Goal: Task Accomplishment & Management: Complete application form

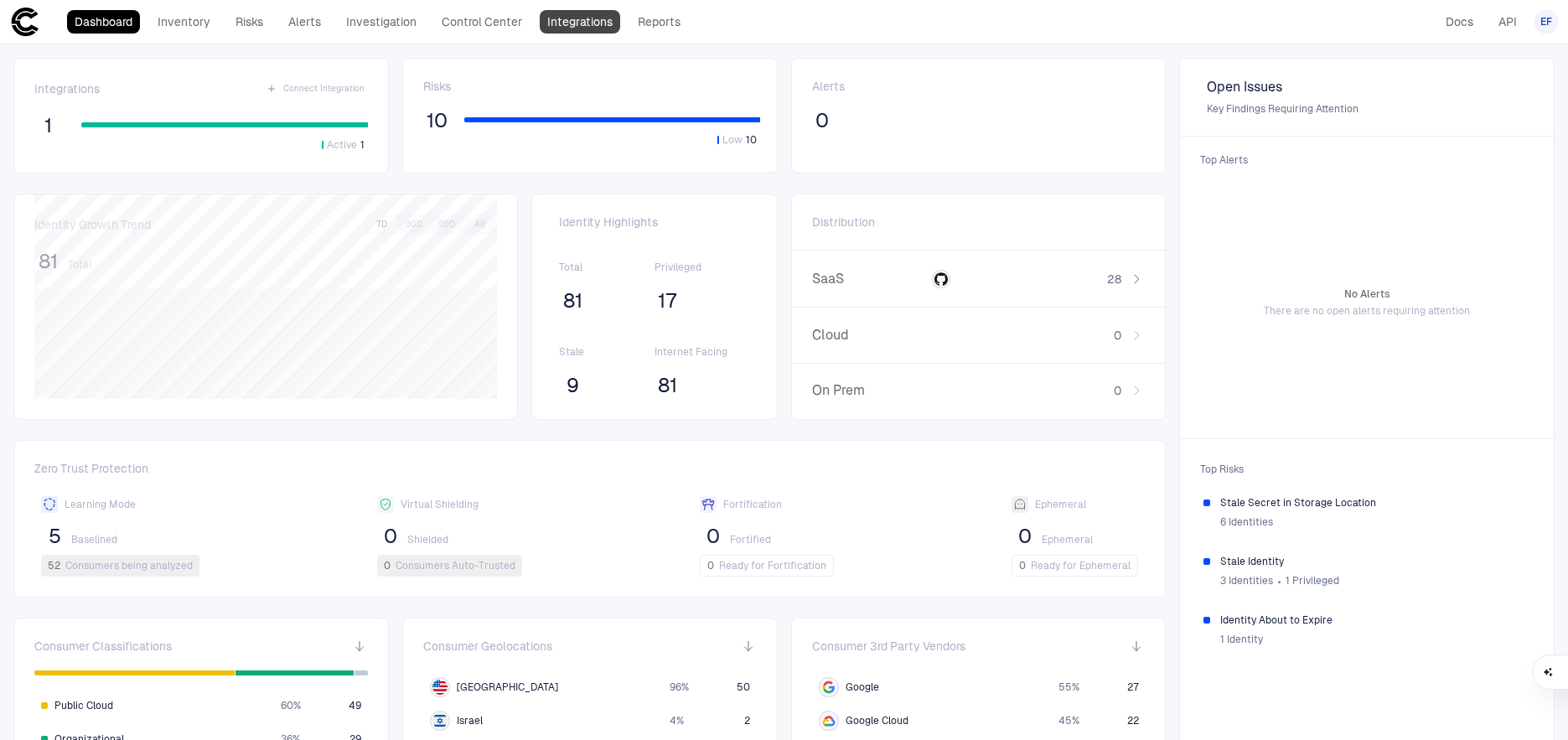
click at [570, 24] on link "Integrations" at bounding box center [579, 22] width 80 height 24
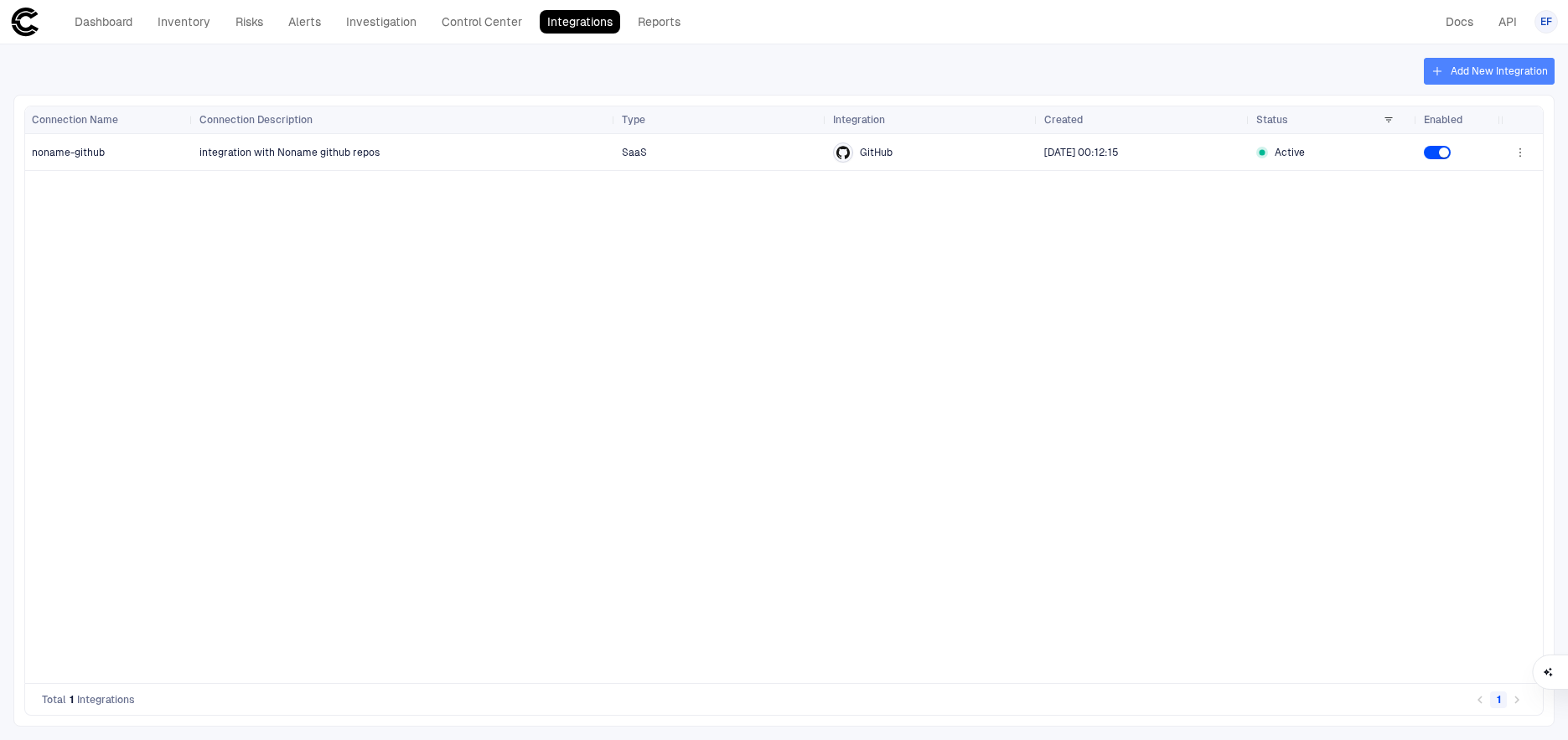
click at [1506, 68] on button "Add New Integration" at bounding box center [1489, 71] width 131 height 26
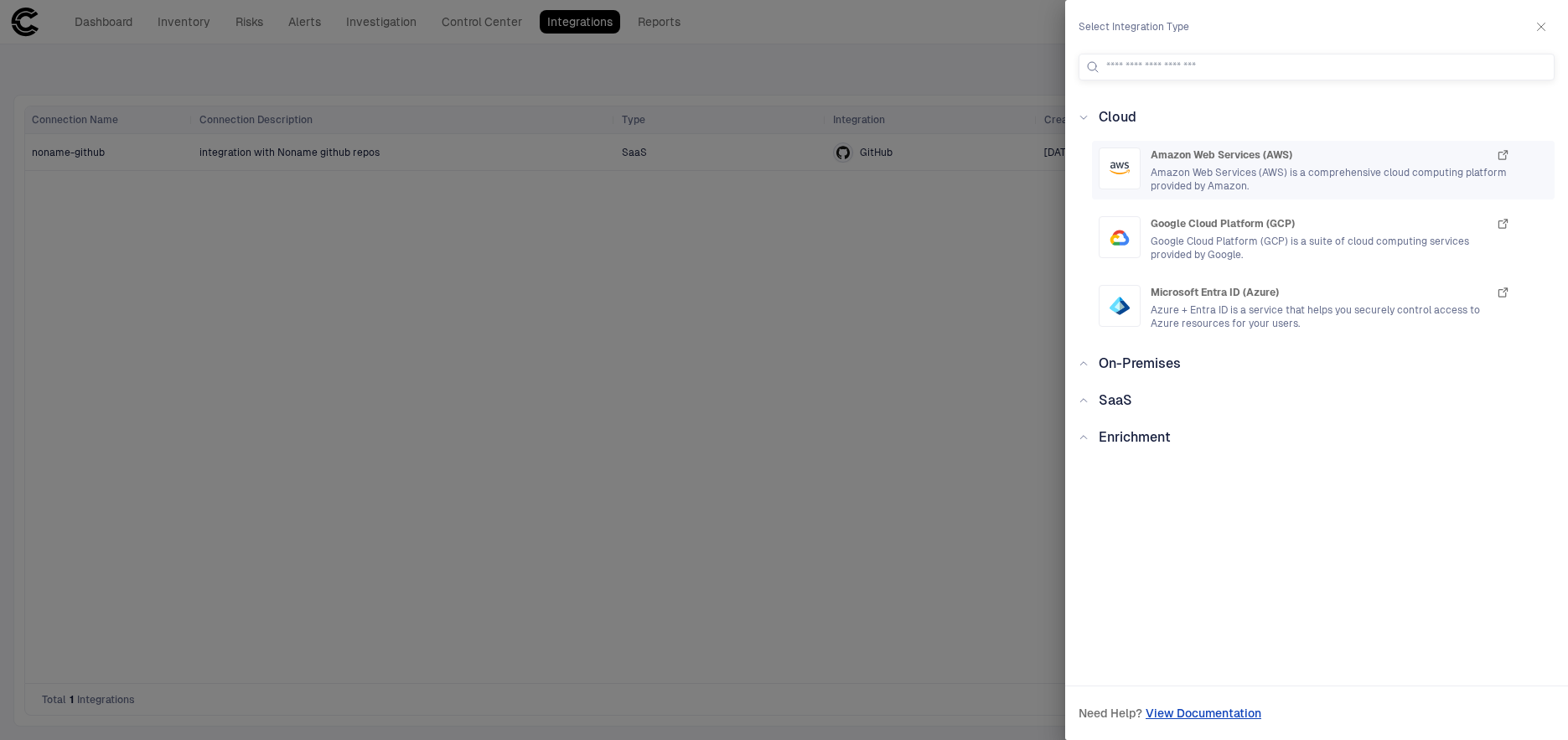
click at [1219, 159] on span "Amazon Web Services (AWS)" at bounding box center [1221, 155] width 141 height 13
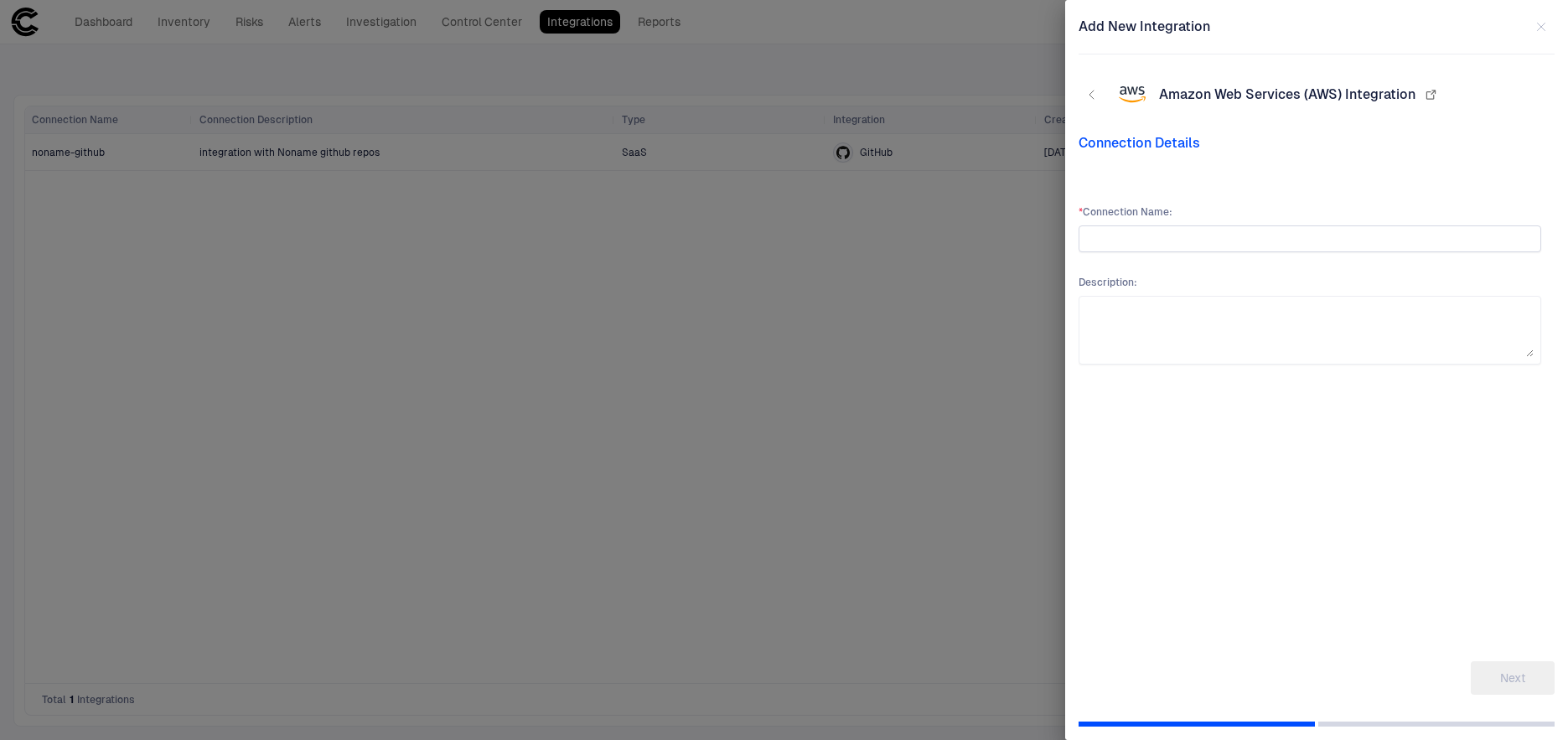
click at [1159, 236] on input "text" at bounding box center [1309, 238] width 447 height 25
type input "**********"
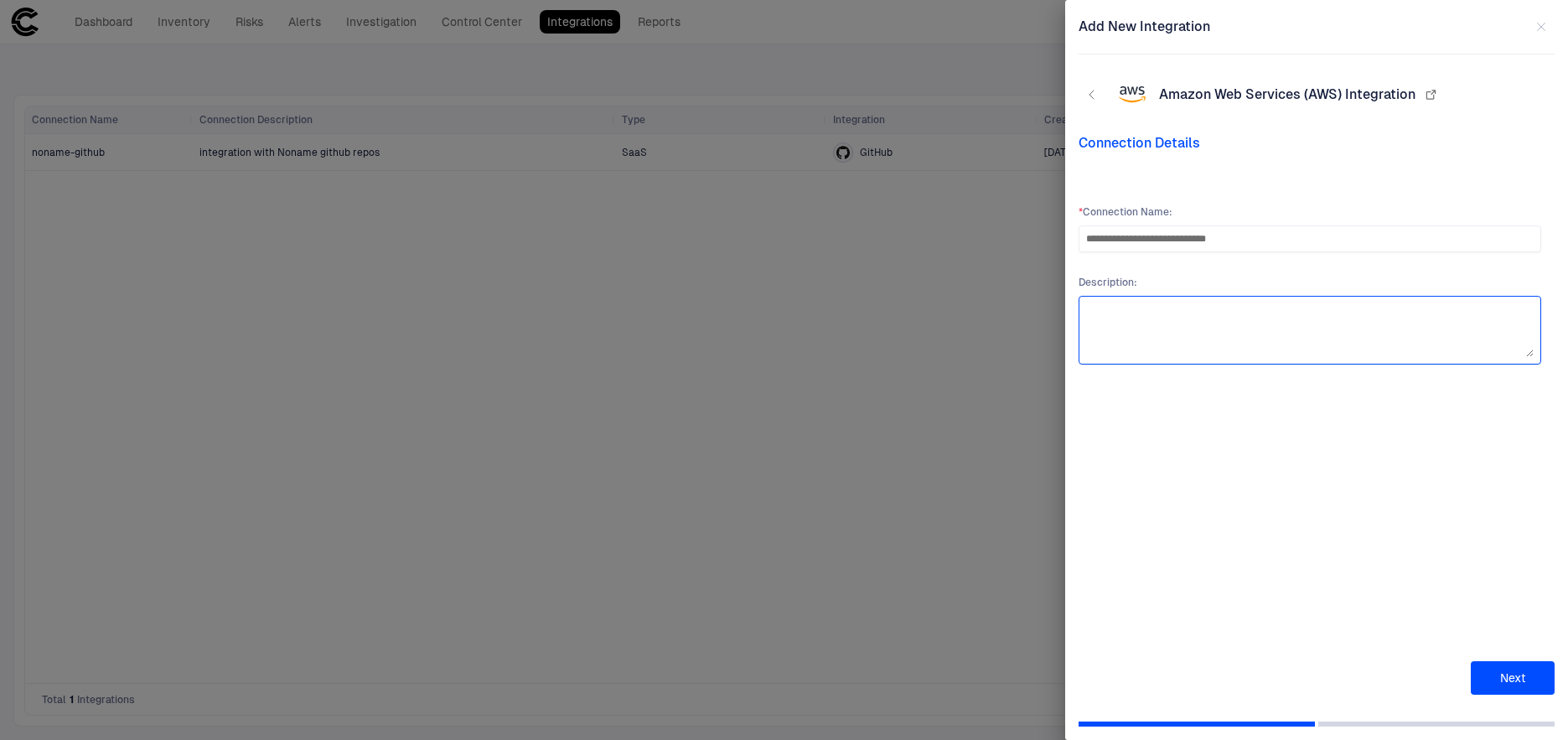
click at [1194, 325] on textarea at bounding box center [1309, 330] width 447 height 54
paste textarea "**********"
type textarea "**********"
click at [1505, 678] on button "Next" at bounding box center [1512, 678] width 84 height 34
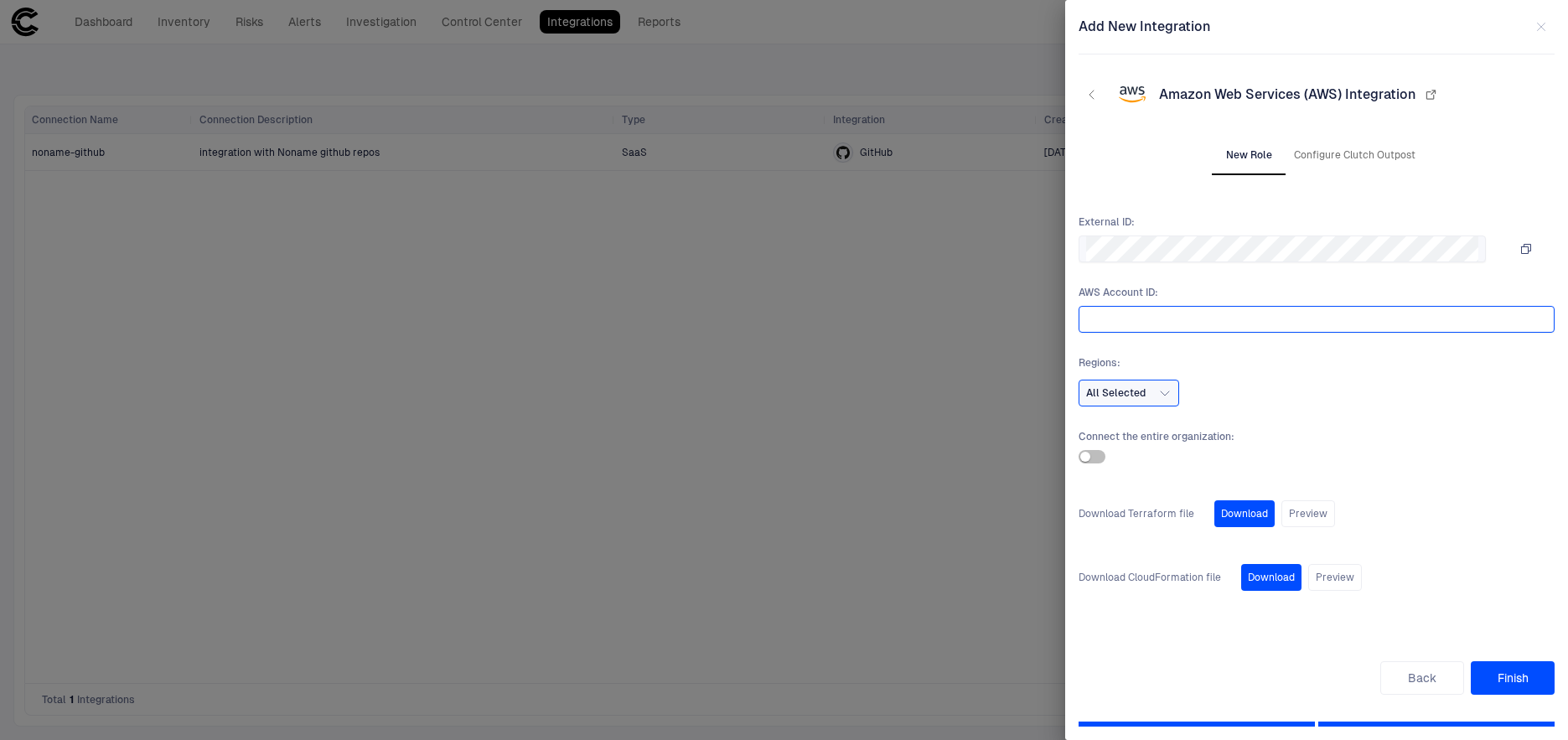
click at [1361, 326] on input "text" at bounding box center [1313, 319] width 454 height 25
type input "**********"
click at [1115, 393] on span "All Selected" at bounding box center [1115, 393] width 59 height 13
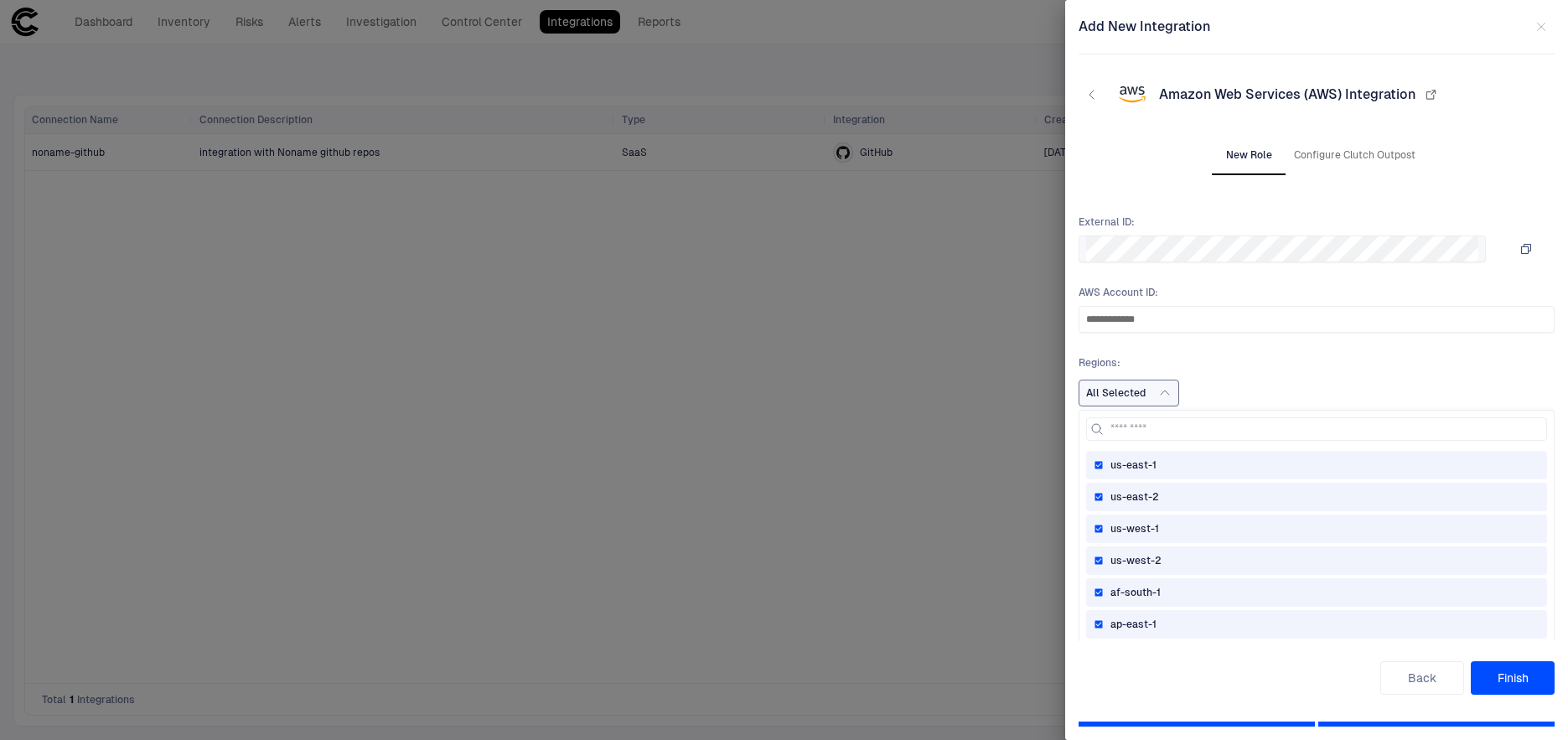
scroll to position [88, 0]
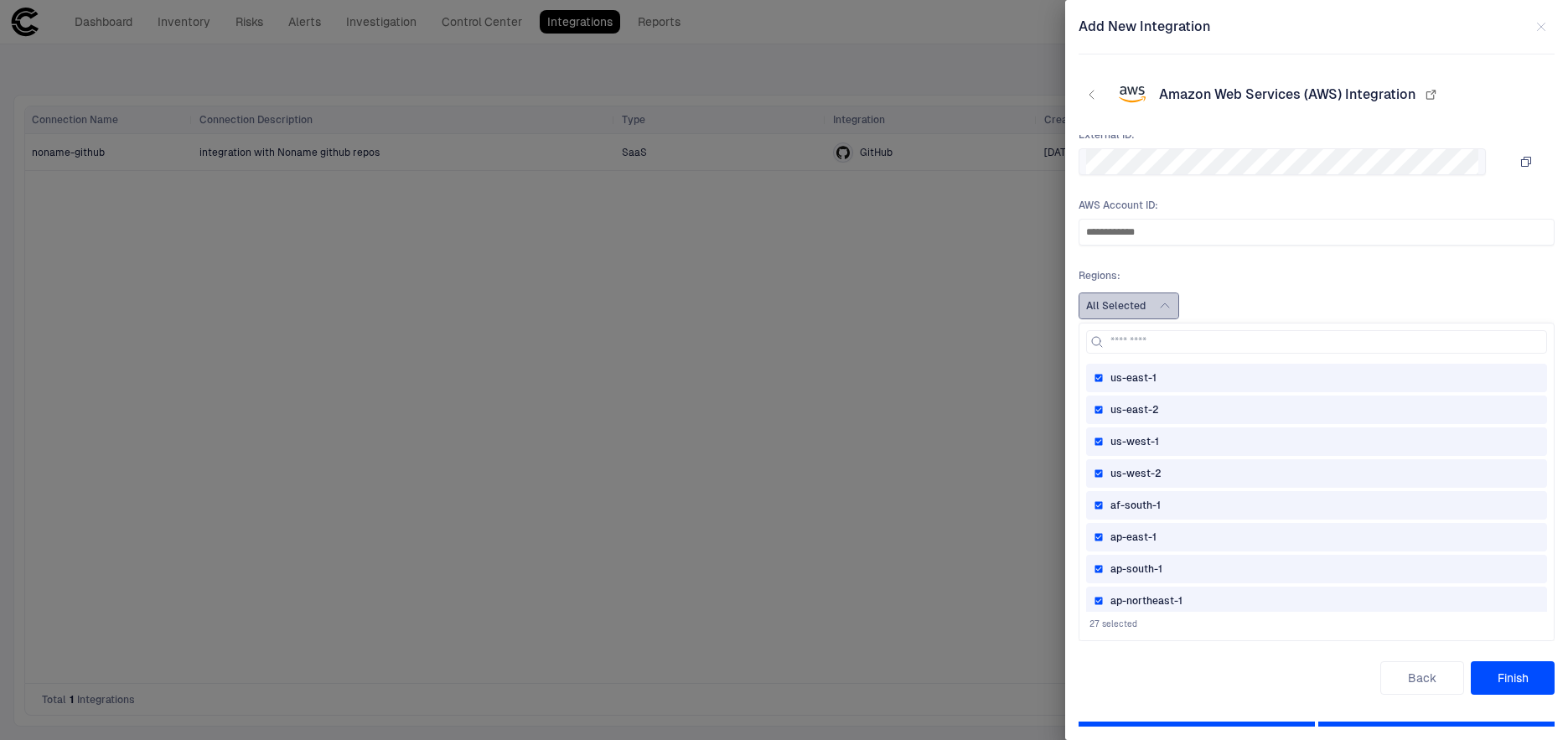
click at [1133, 299] on span "All Selected" at bounding box center [1115, 306] width 59 height 13
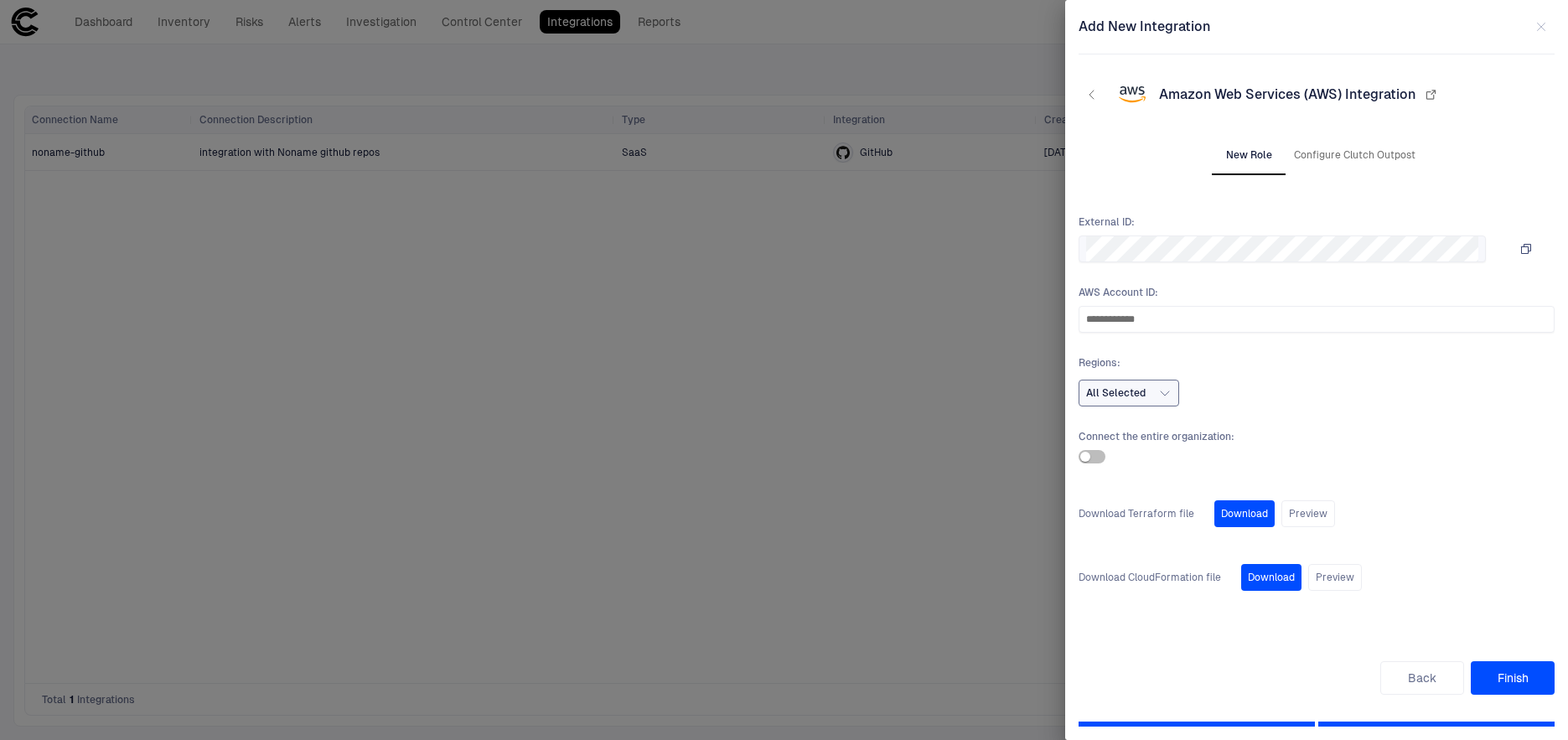
scroll to position [0, 0]
click at [1115, 388] on span "All Selected" at bounding box center [1115, 393] width 59 height 13
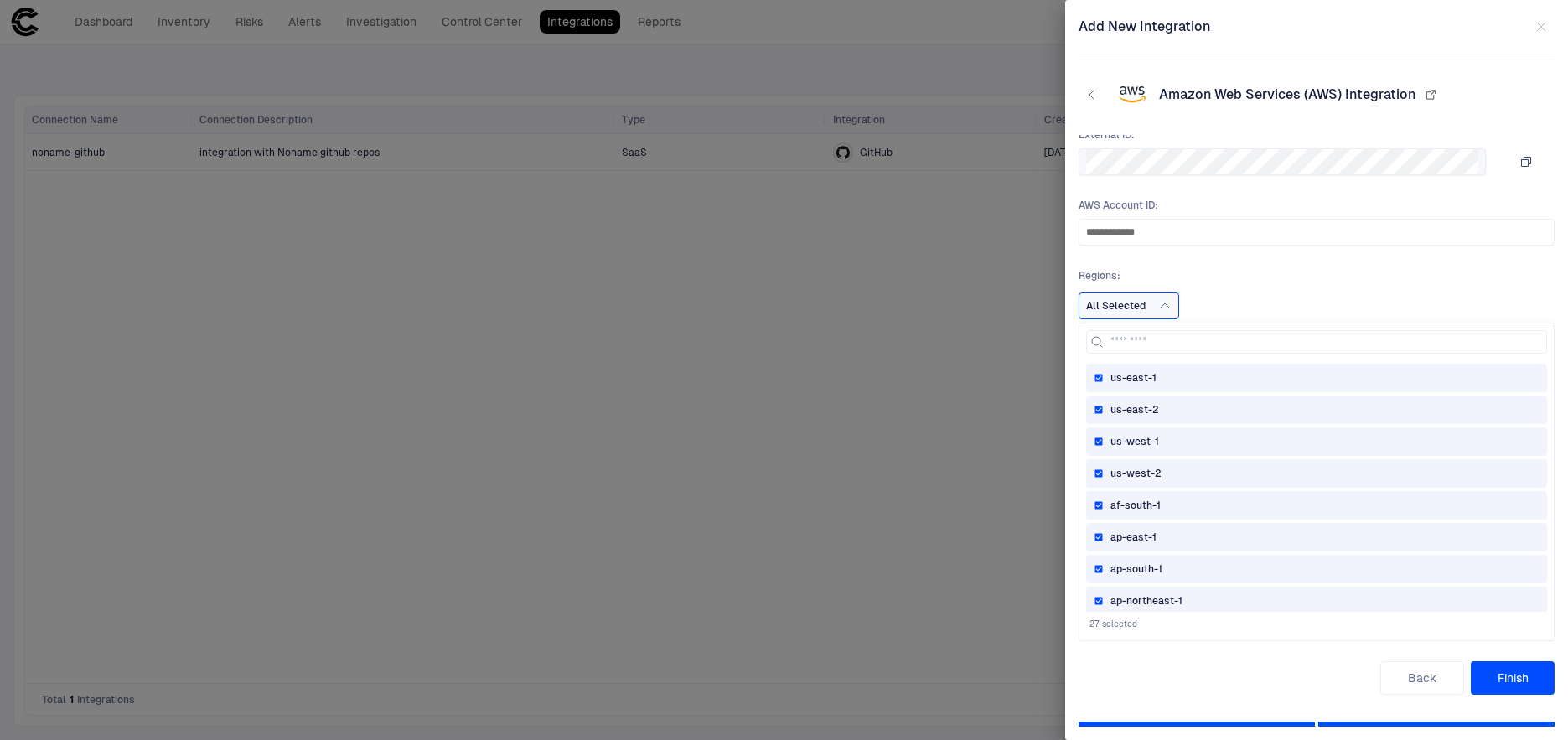
click at [1147, 410] on span "us-east-2" at bounding box center [1135, 410] width 49 height 13
click at [1134, 436] on span "us-west-1" at bounding box center [1135, 442] width 49 height 13
click at [1152, 590] on span "us-gov-west-1" at bounding box center [1145, 594] width 71 height 13
click at [1152, 553] on div "us-gov-east-1" at bounding box center [1316, 562] width 461 height 28
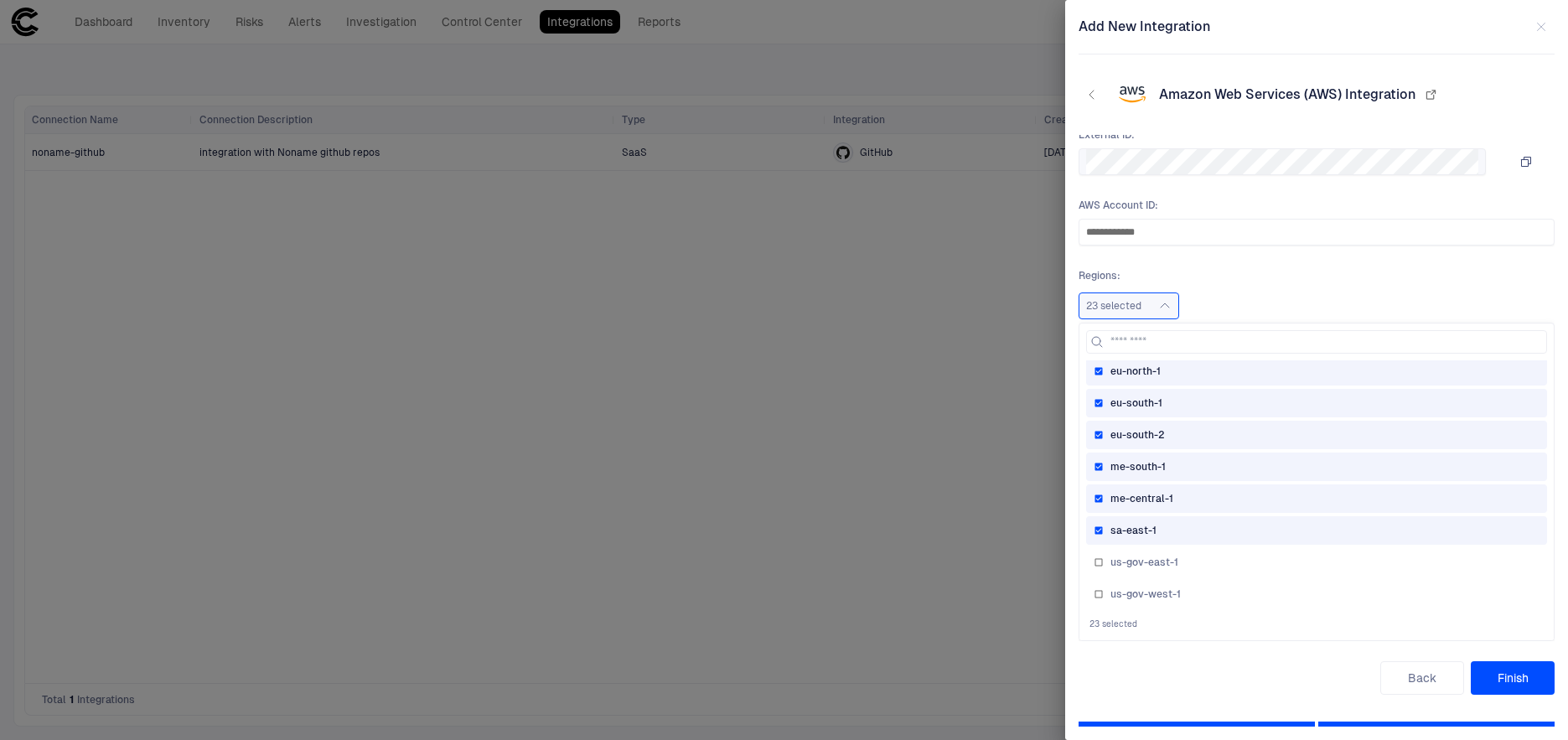
click at [1152, 527] on span "sa-east-1" at bounding box center [1133, 530] width 46 height 13
click at [1150, 491] on span "me-central-1" at bounding box center [1141, 498] width 63 height 13
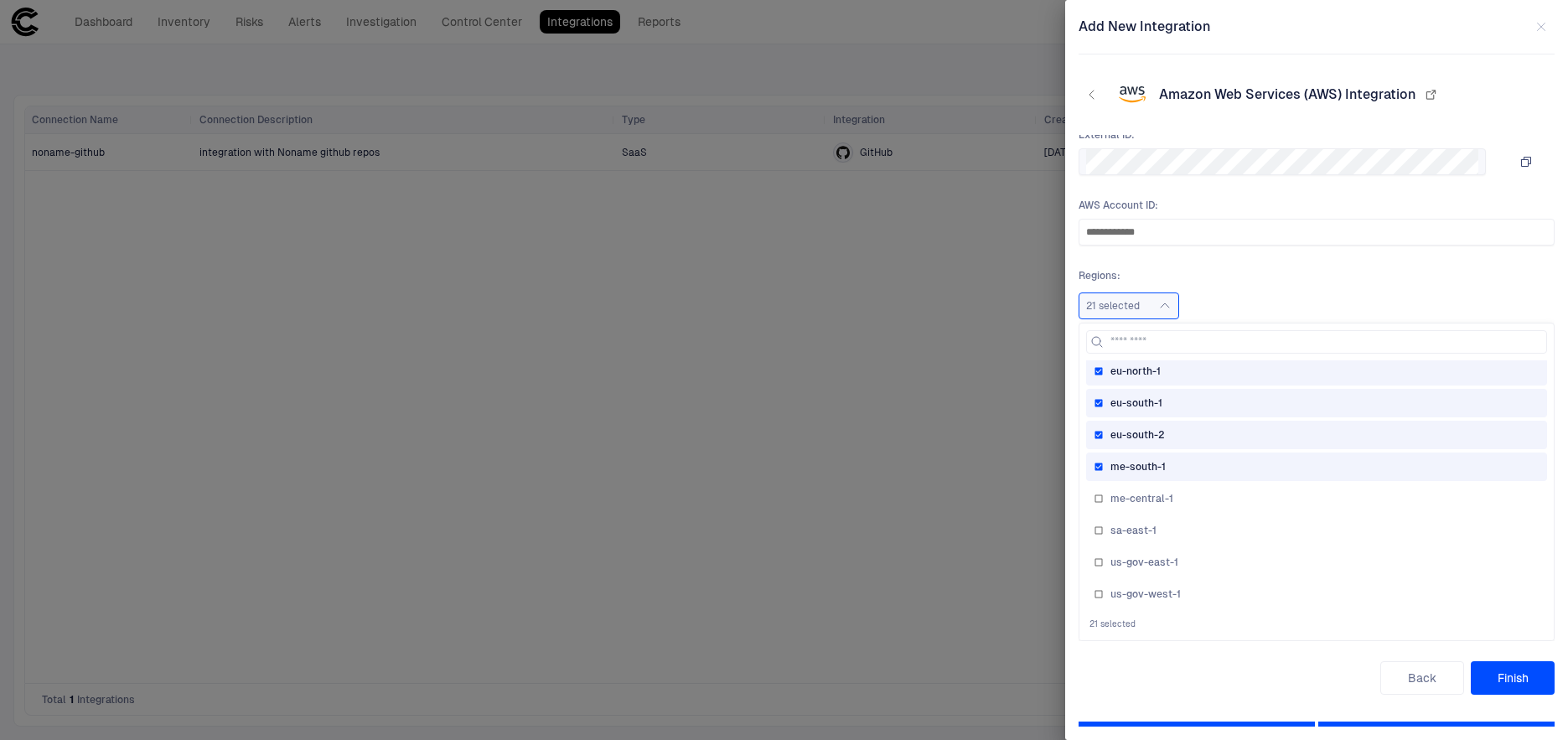
click at [1150, 460] on span "me-south-1" at bounding box center [1138, 467] width 56 height 13
click at [1150, 426] on div "eu-south-2" at bounding box center [1316, 435] width 461 height 28
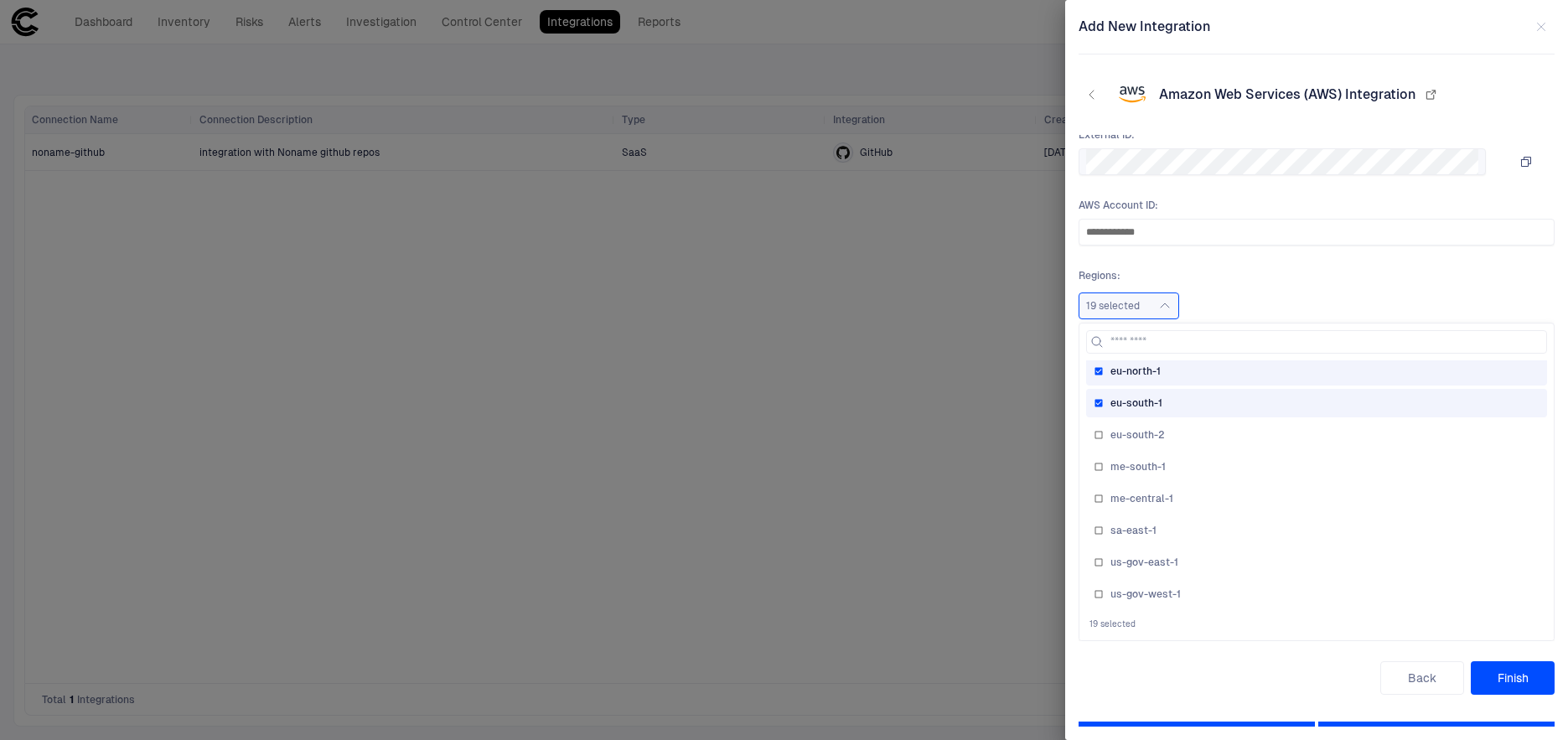
click at [1150, 398] on span "eu-south-1" at bounding box center [1136, 403] width 52 height 13
click at [1152, 371] on span "eu-north-1" at bounding box center [1135, 371] width 50 height 13
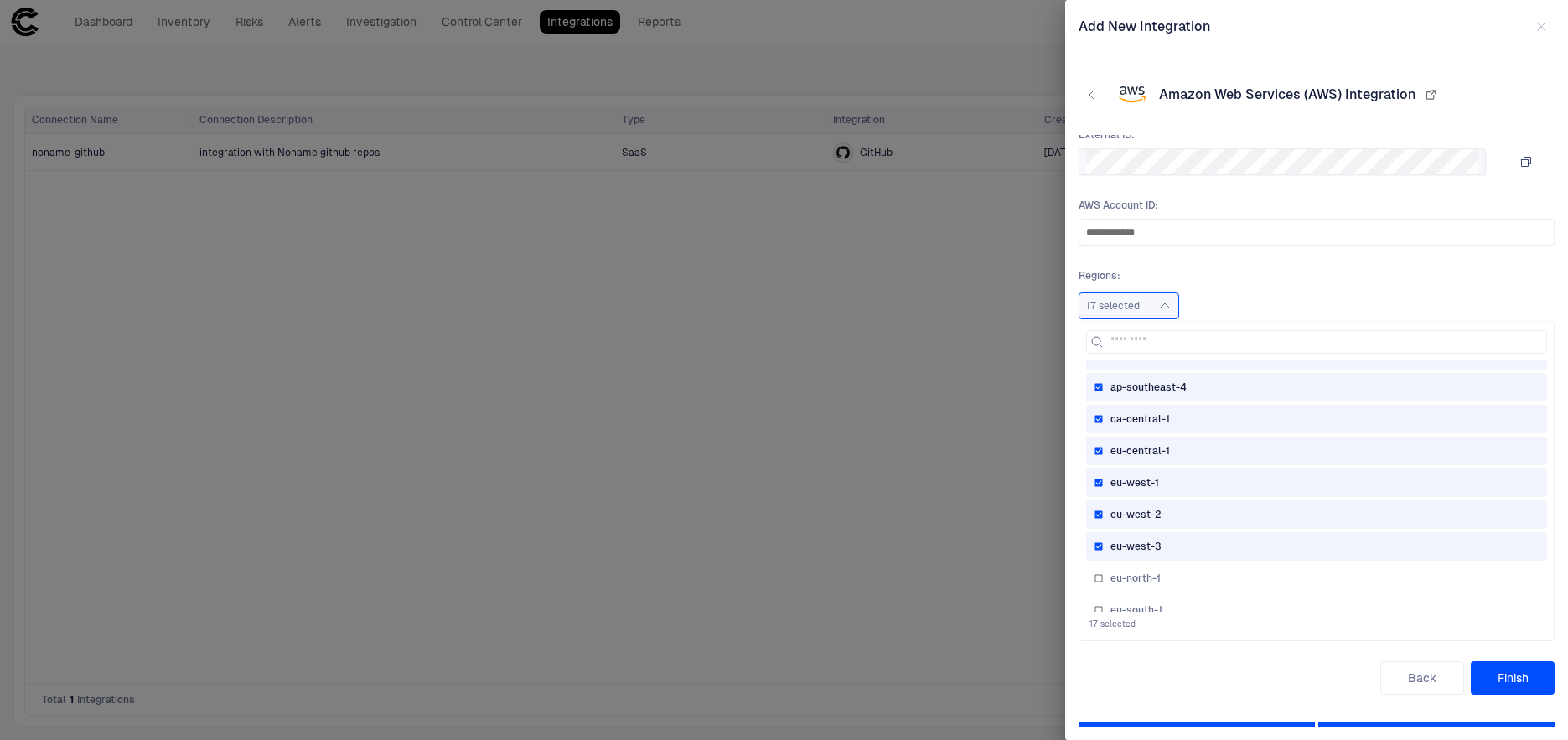
scroll to position [408, 0]
click at [1153, 545] on span "eu-west-3" at bounding box center [1136, 543] width 51 height 13
click at [1155, 505] on span "eu-west-2" at bounding box center [1136, 511] width 51 height 13
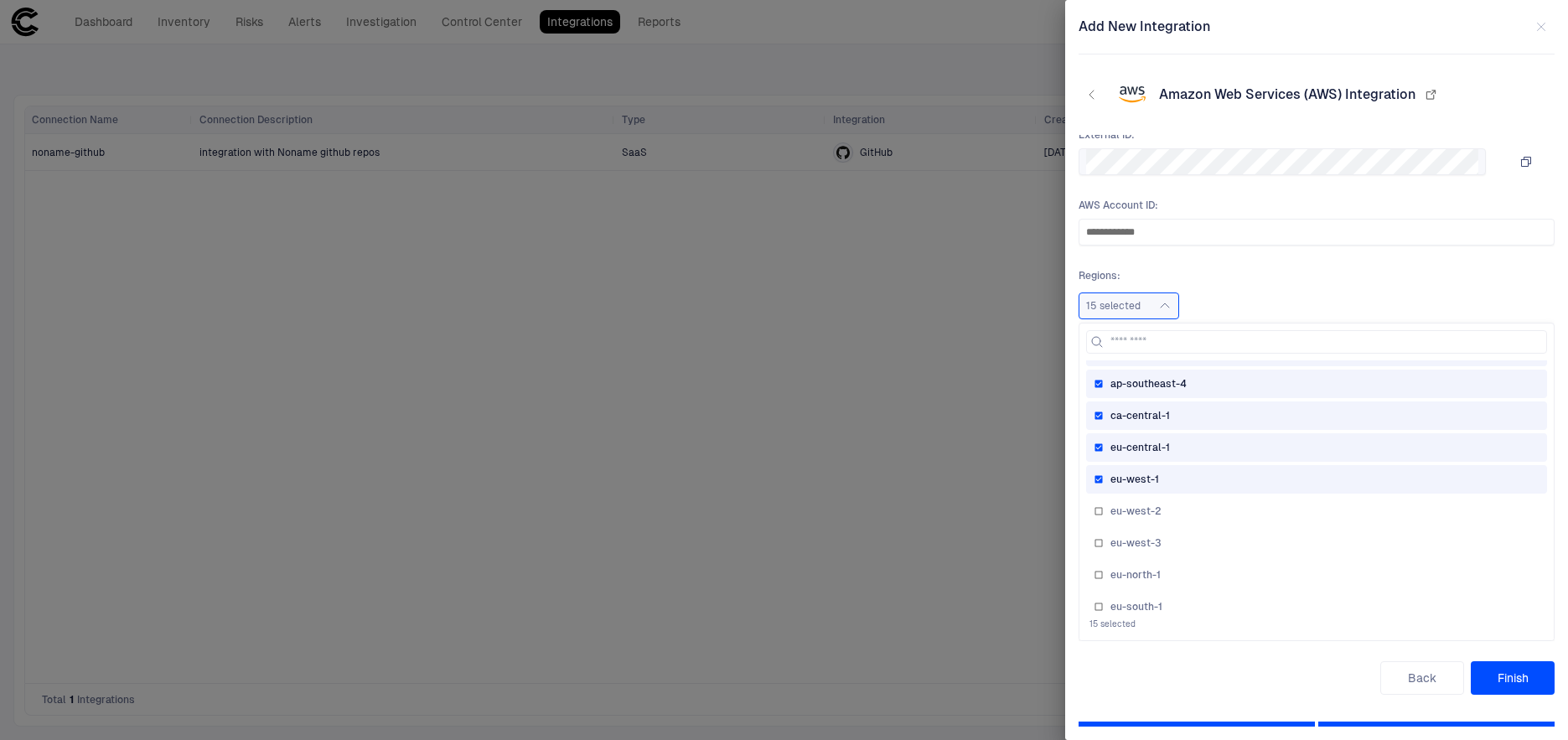
click at [1148, 479] on span "eu-west-1" at bounding box center [1135, 479] width 49 height 13
click at [1149, 445] on span "eu-central-1" at bounding box center [1140, 447] width 59 height 13
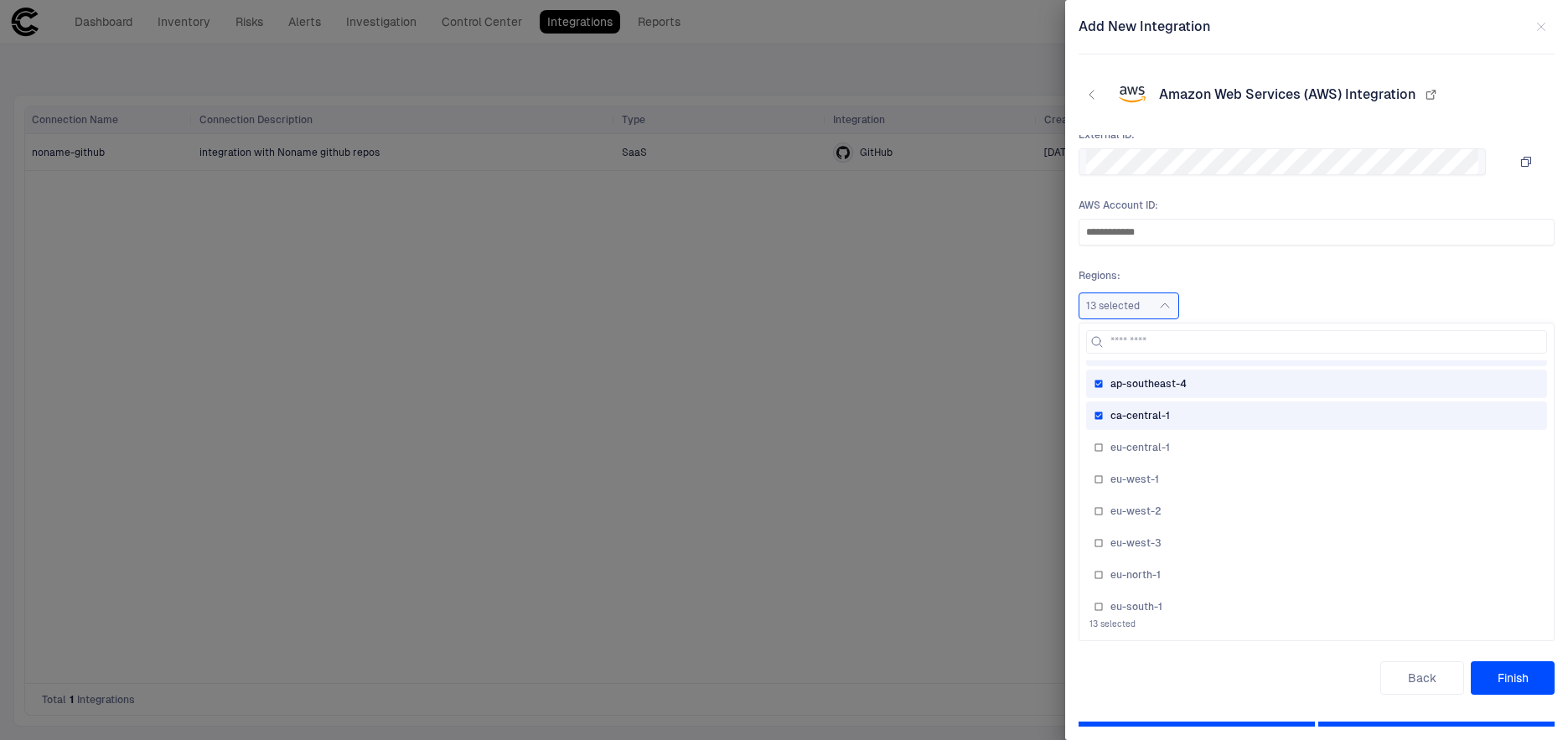
click at [1149, 414] on span "ca-central-1" at bounding box center [1140, 415] width 59 height 13
click at [1155, 387] on span "ap-southeast-4" at bounding box center [1148, 383] width 76 height 13
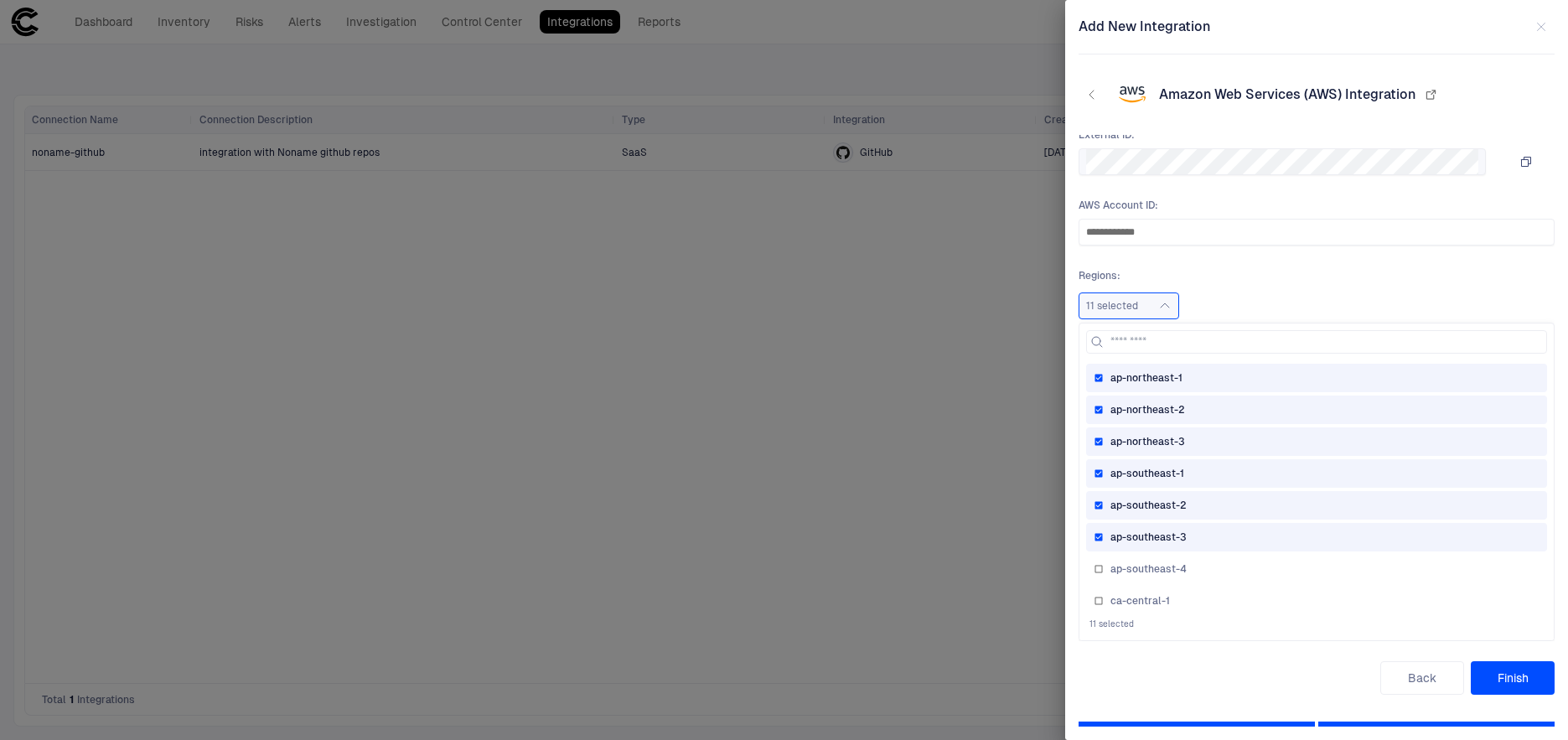
scroll to position [221, 0]
click at [1156, 542] on span "ap-southeast-3" at bounding box center [1148, 539] width 76 height 13
click at [1156, 506] on span "ap-southeast-2" at bounding box center [1148, 507] width 76 height 13
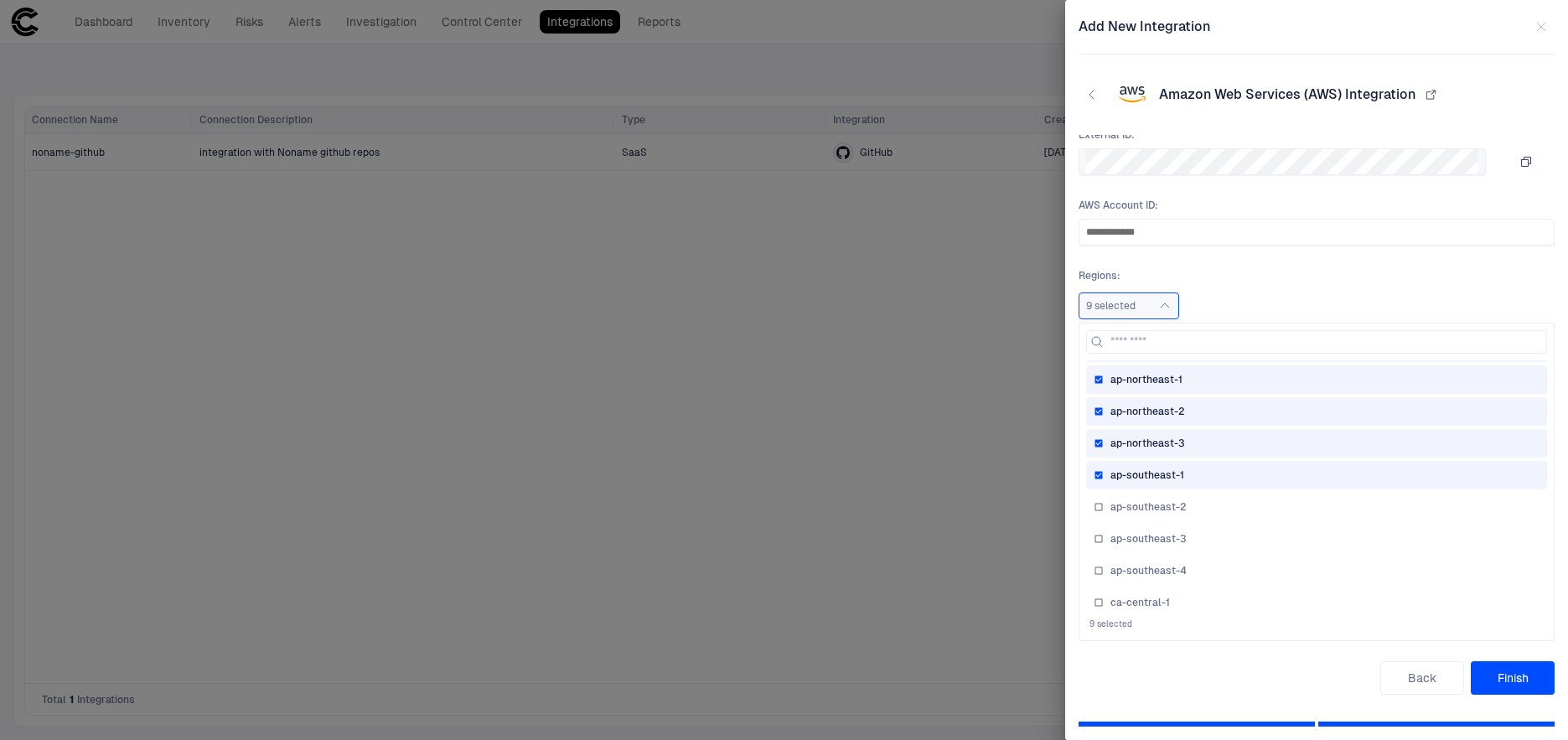
click at [1156, 475] on span "ap-southeast-1" at bounding box center [1147, 475] width 73 height 13
click at [1155, 435] on div "ap-northeast-3" at bounding box center [1316, 443] width 461 height 28
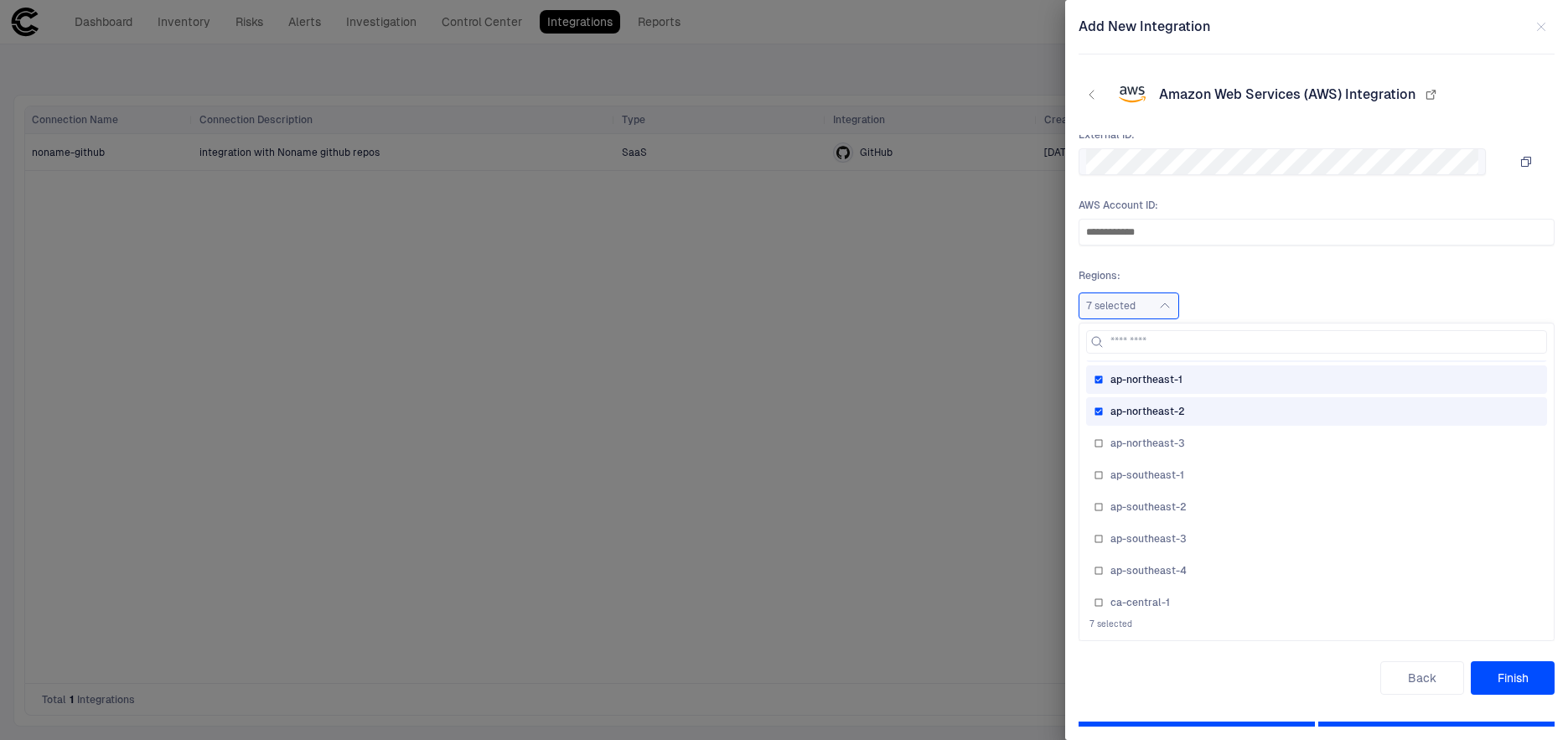
click at [1155, 398] on div "ap-northeast-2" at bounding box center [1316, 411] width 461 height 28
click at [1155, 380] on span "ap-northeast-1" at bounding box center [1146, 379] width 73 height 13
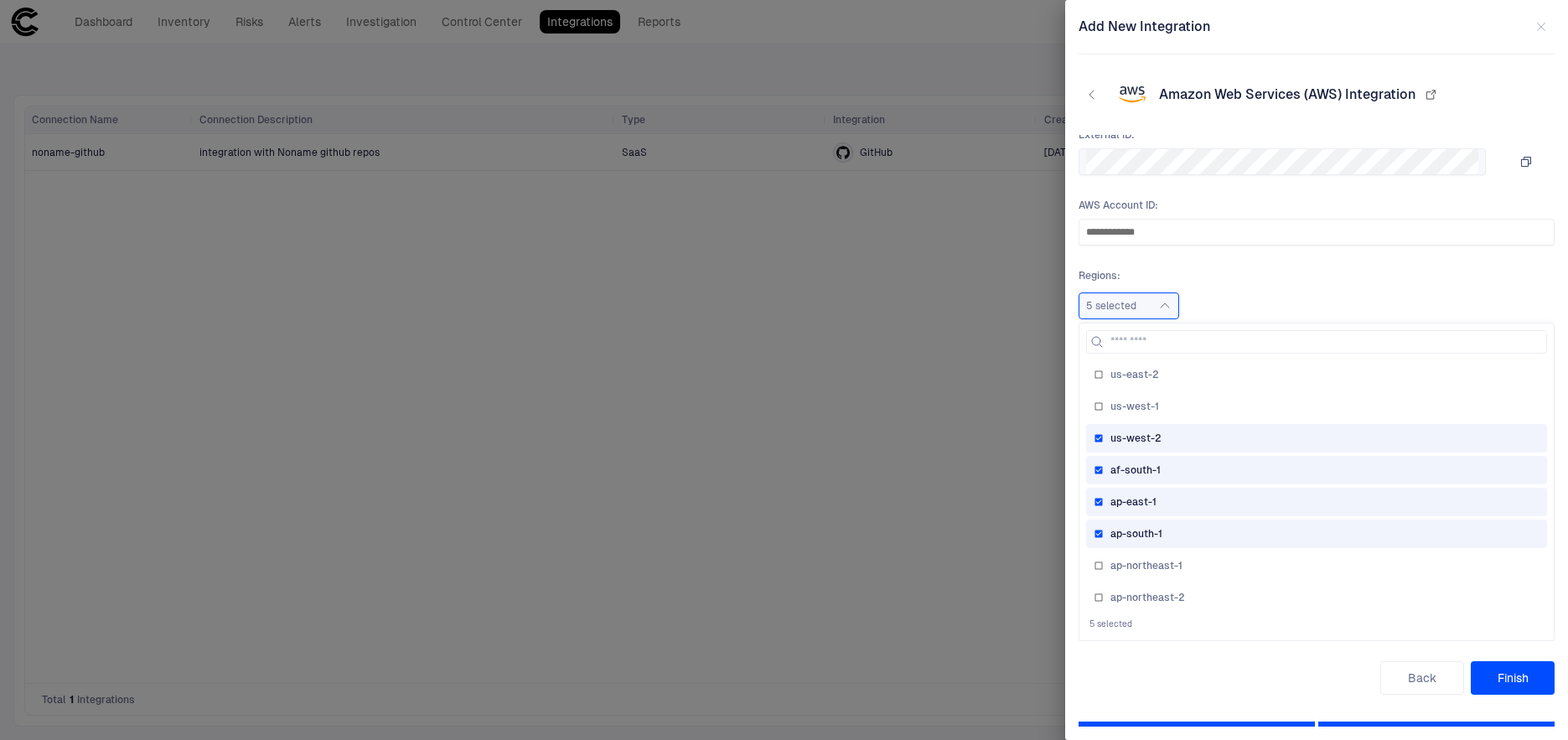
scroll to position [1, 0]
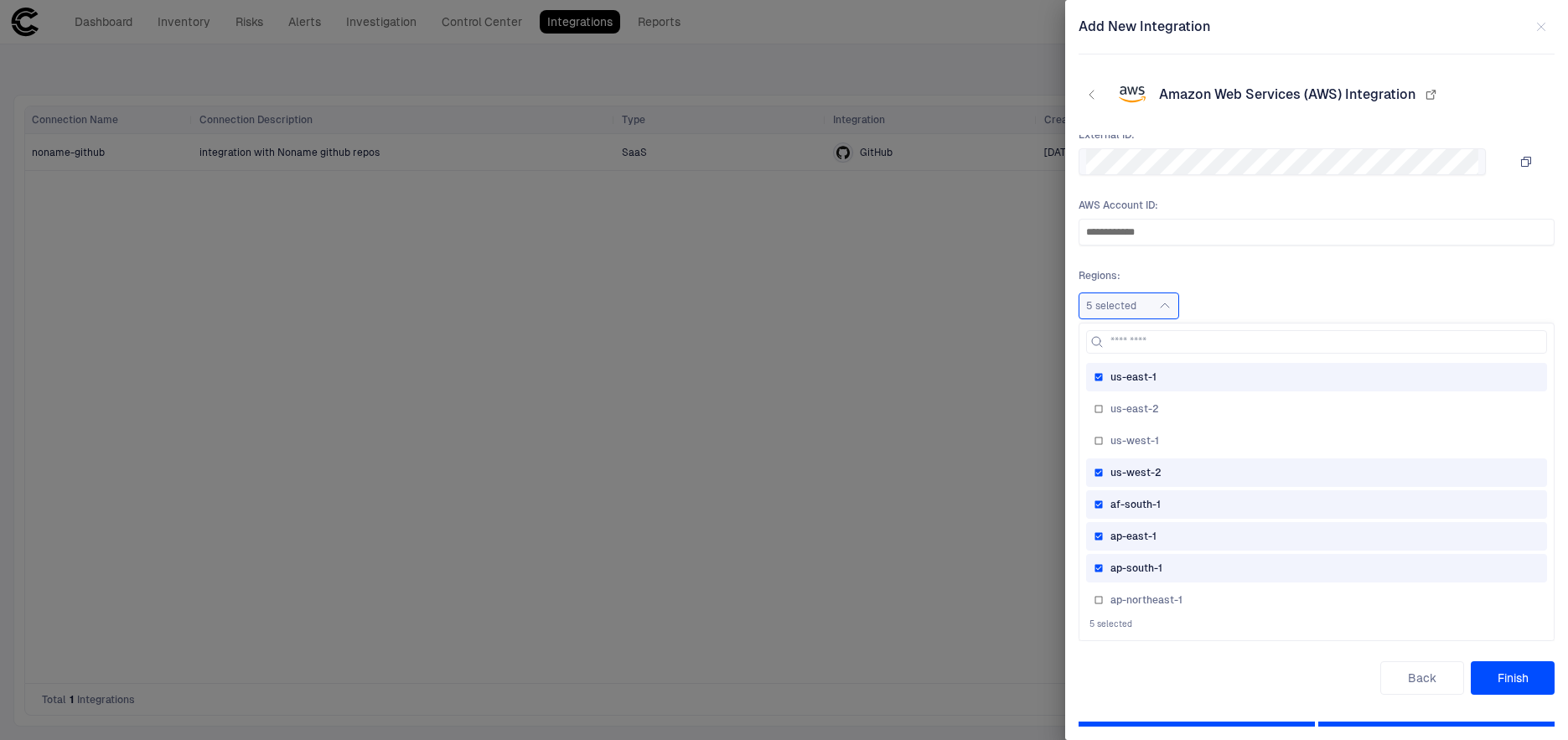
click at [1138, 567] on span "ap-south-1" at bounding box center [1136, 568] width 52 height 13
click at [1138, 544] on div "ap-east-1" at bounding box center [1316, 536] width 461 height 28
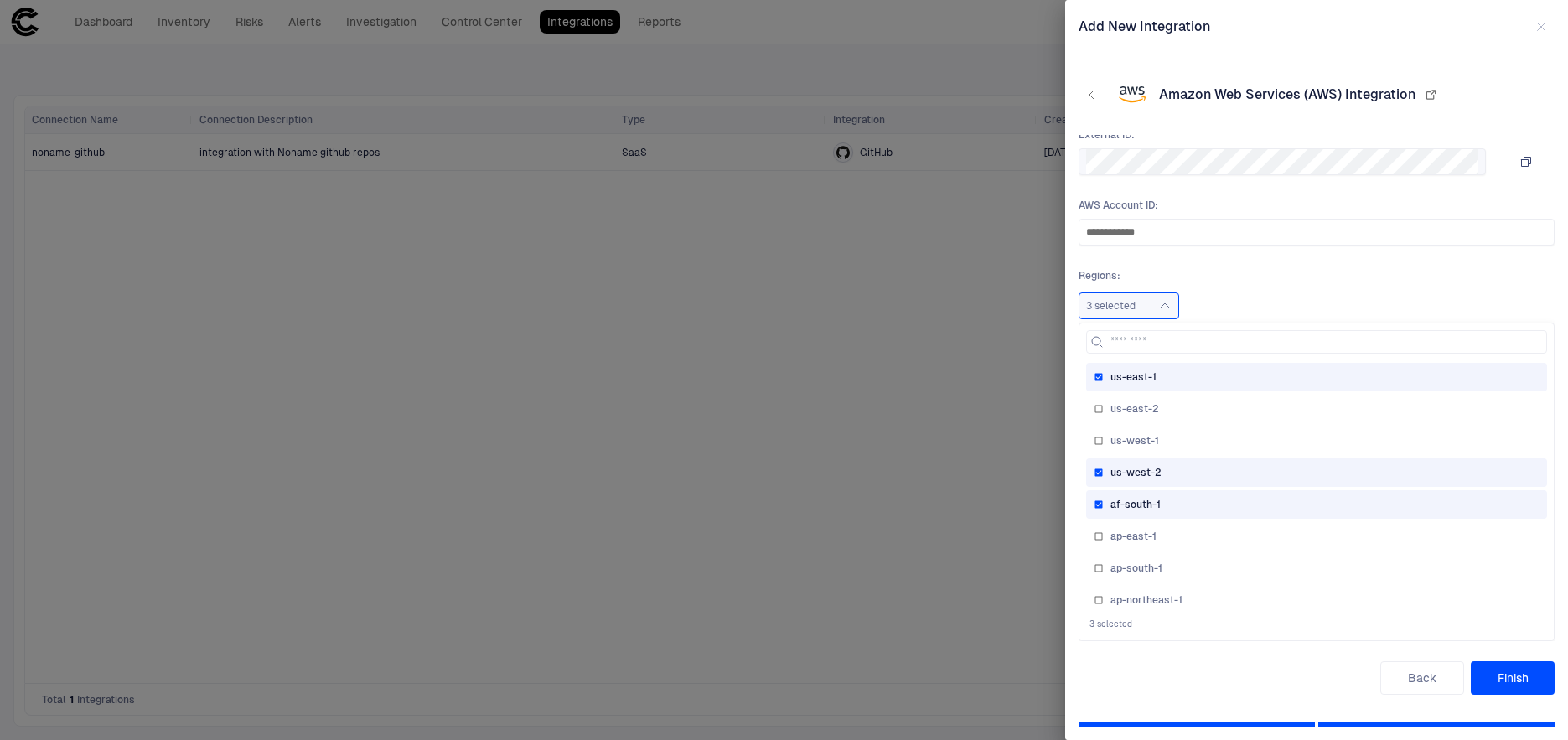
click at [1146, 492] on div "af-south-1" at bounding box center [1316, 505] width 461 height 28
click at [1146, 469] on span "us-west-2" at bounding box center [1136, 473] width 51 height 13
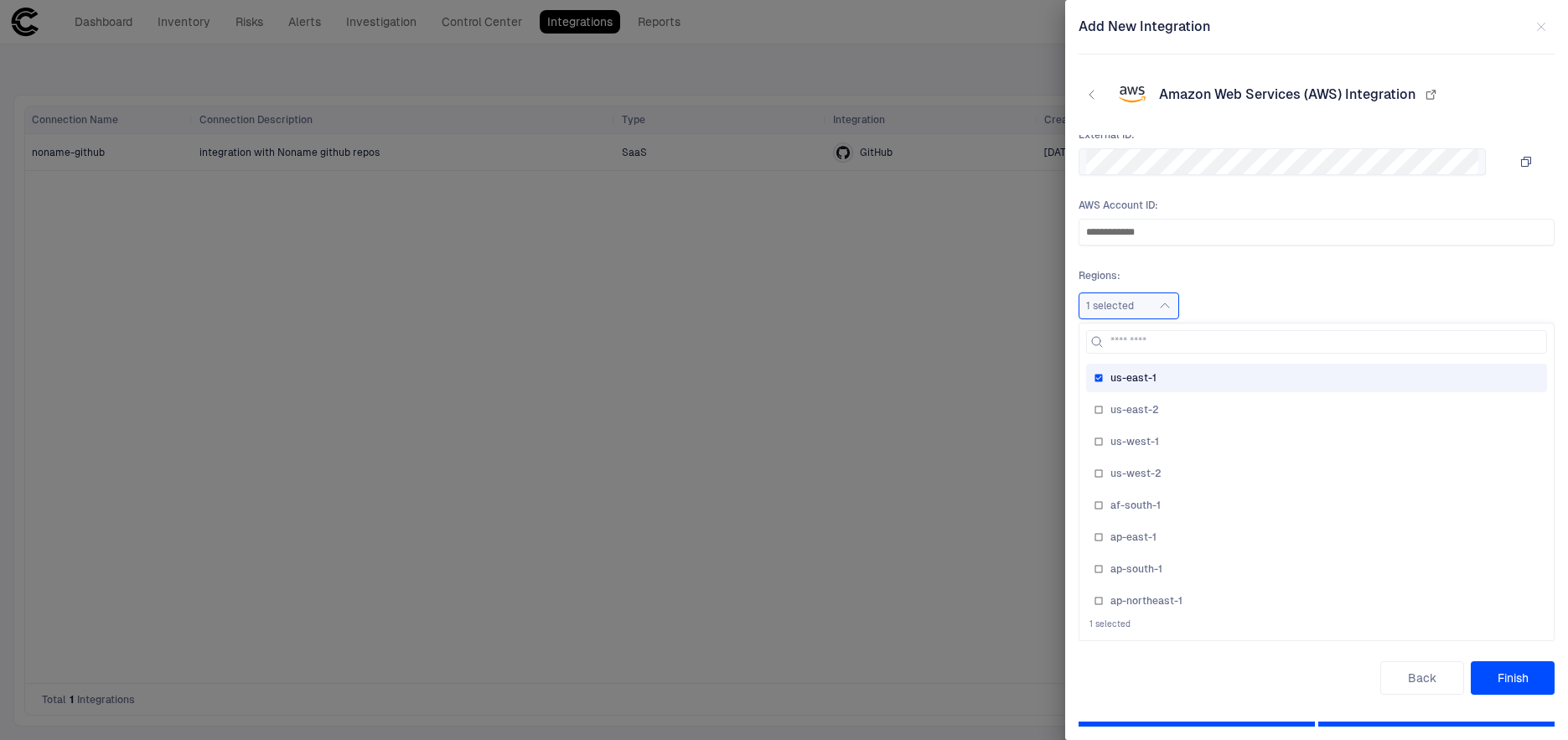
click at [1226, 297] on div "1 selected us-east-1 us-east-2 us-west-1 us-west-2 af-south-1 ap-east-1 ap-sout…" at bounding box center [1316, 306] width 476 height 26
click at [1231, 314] on div "1 selected us-east-1 us-east-2 us-west-1 us-west-2 af-south-1 ap-east-1 ap-sout…" at bounding box center [1316, 306] width 476 height 26
click at [1142, 310] on button "1 selected" at bounding box center [1128, 306] width 101 height 26
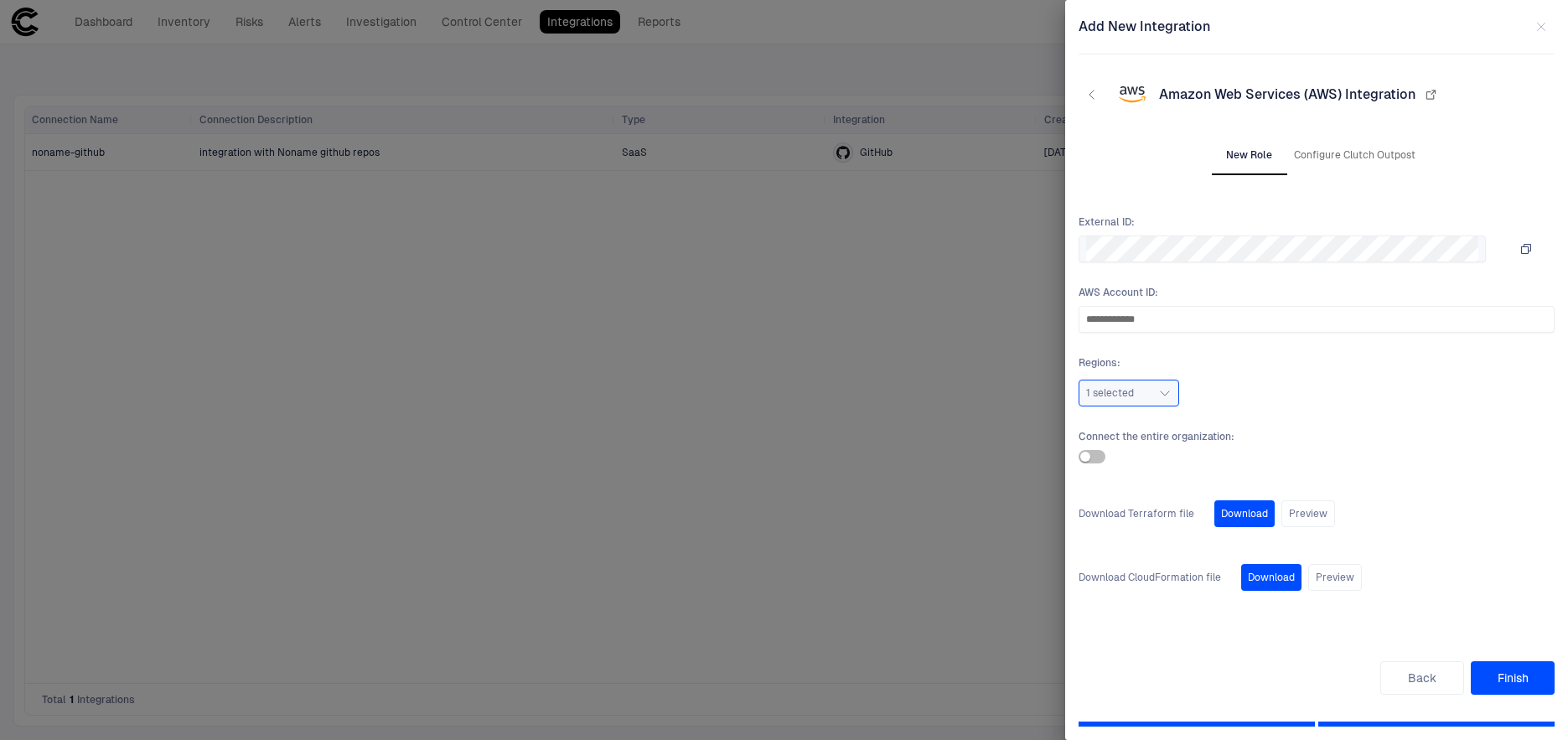
click at [1523, 669] on button "Finish" at bounding box center [1512, 678] width 84 height 34
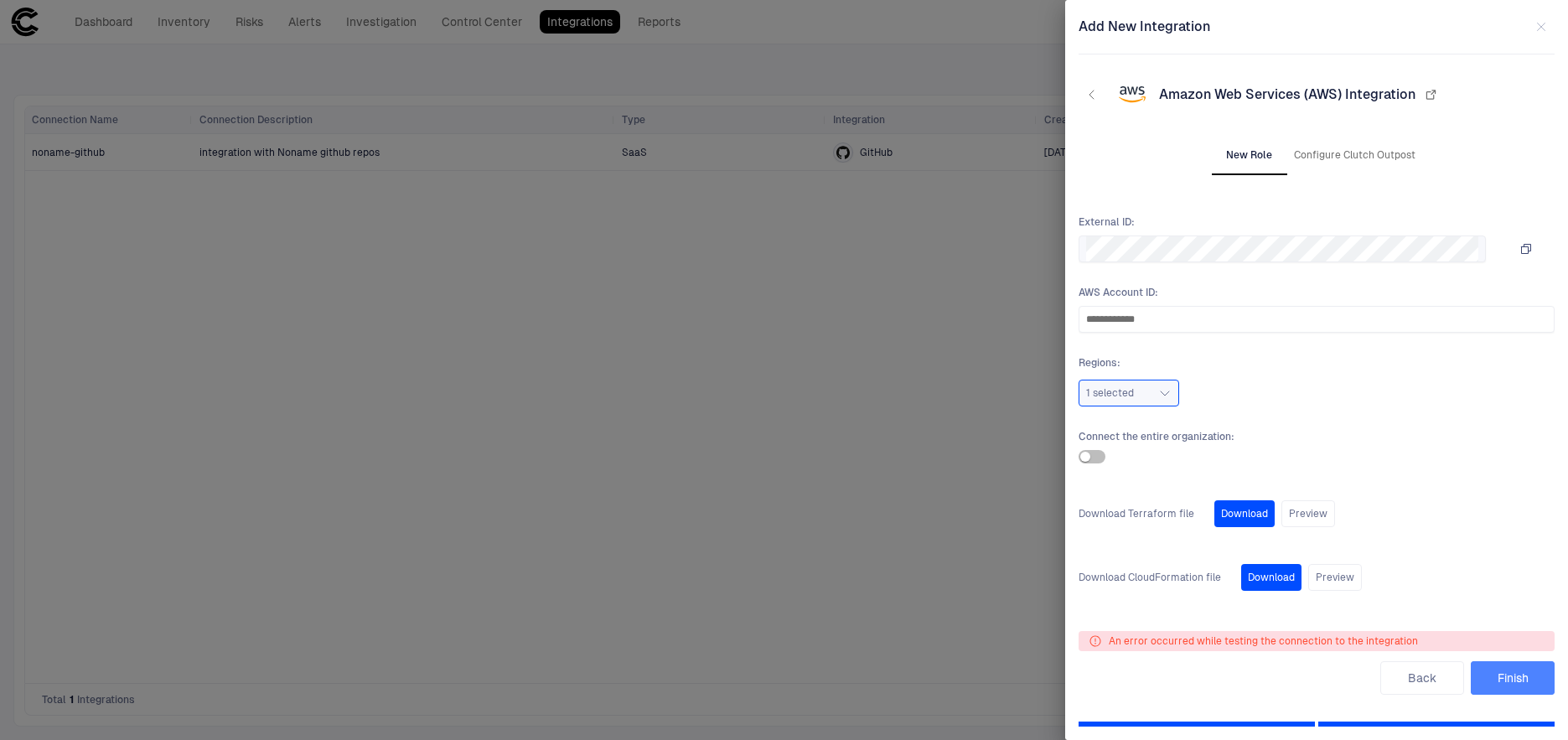
click at [1525, 681] on button "Finish" at bounding box center [1512, 678] width 84 height 34
click at [1540, 26] on icon "button" at bounding box center [1541, 26] width 13 height 13
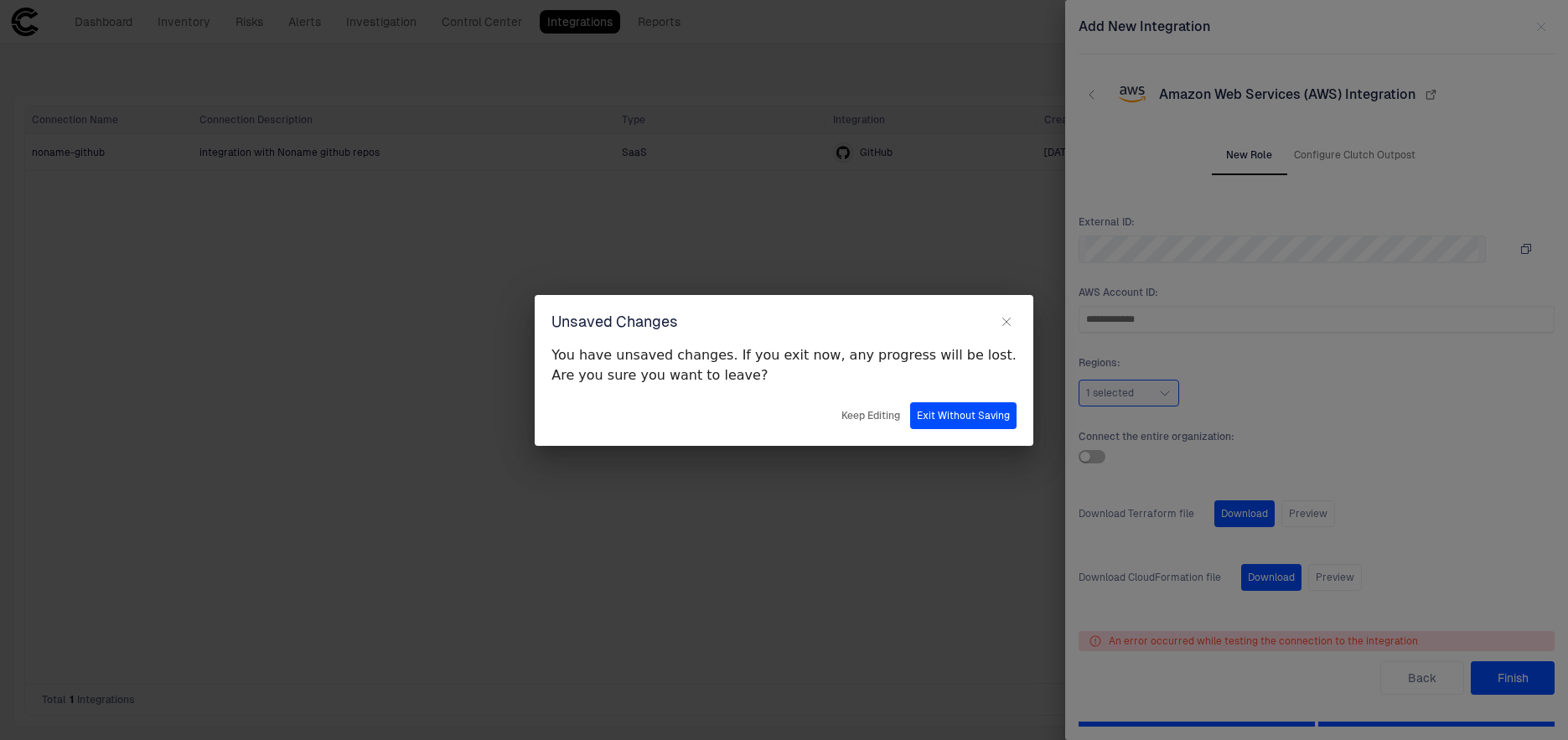
click at [916, 417] on button "Exit Without Saving" at bounding box center [962, 415] width 106 height 26
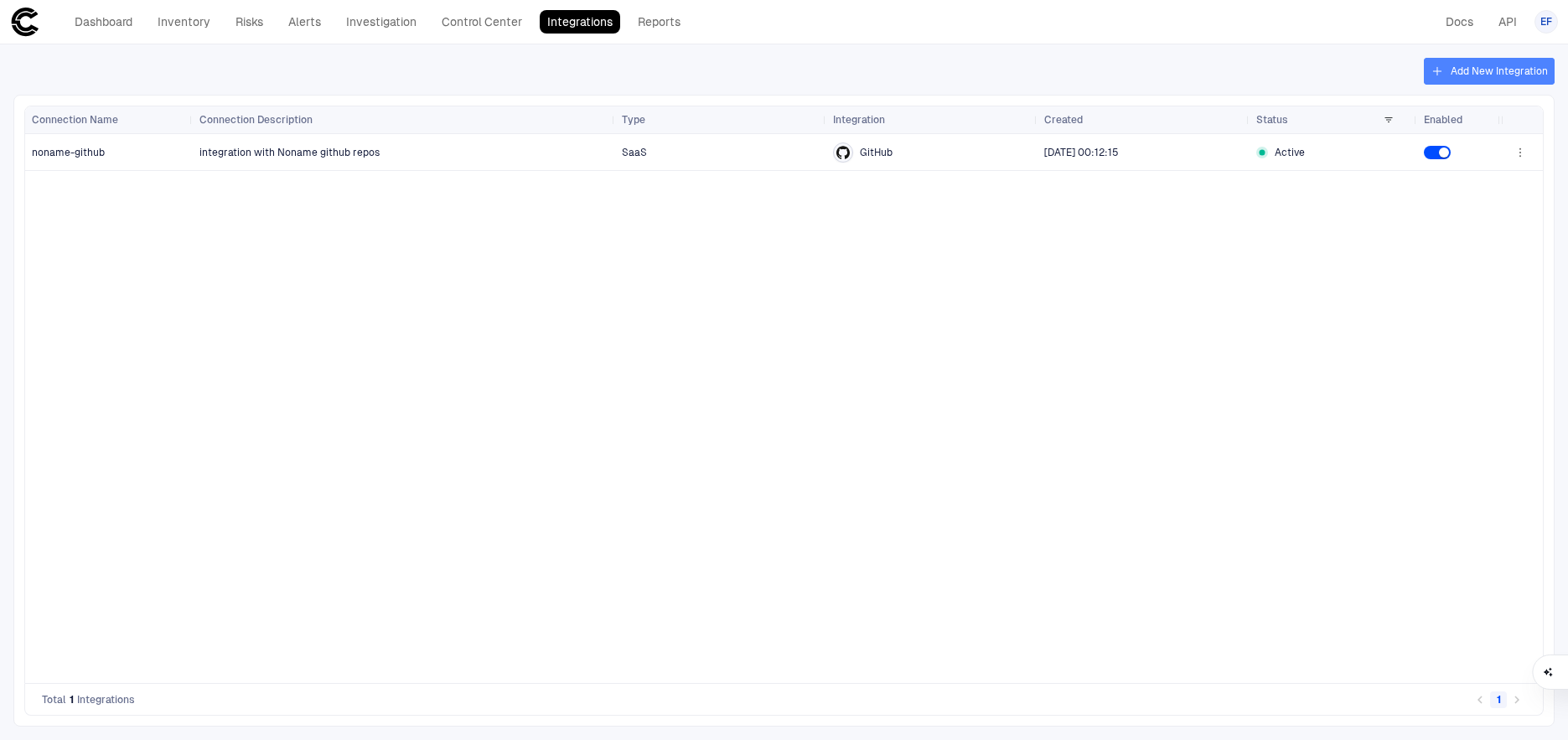
click at [1477, 70] on button "Add New Integration" at bounding box center [1489, 71] width 131 height 26
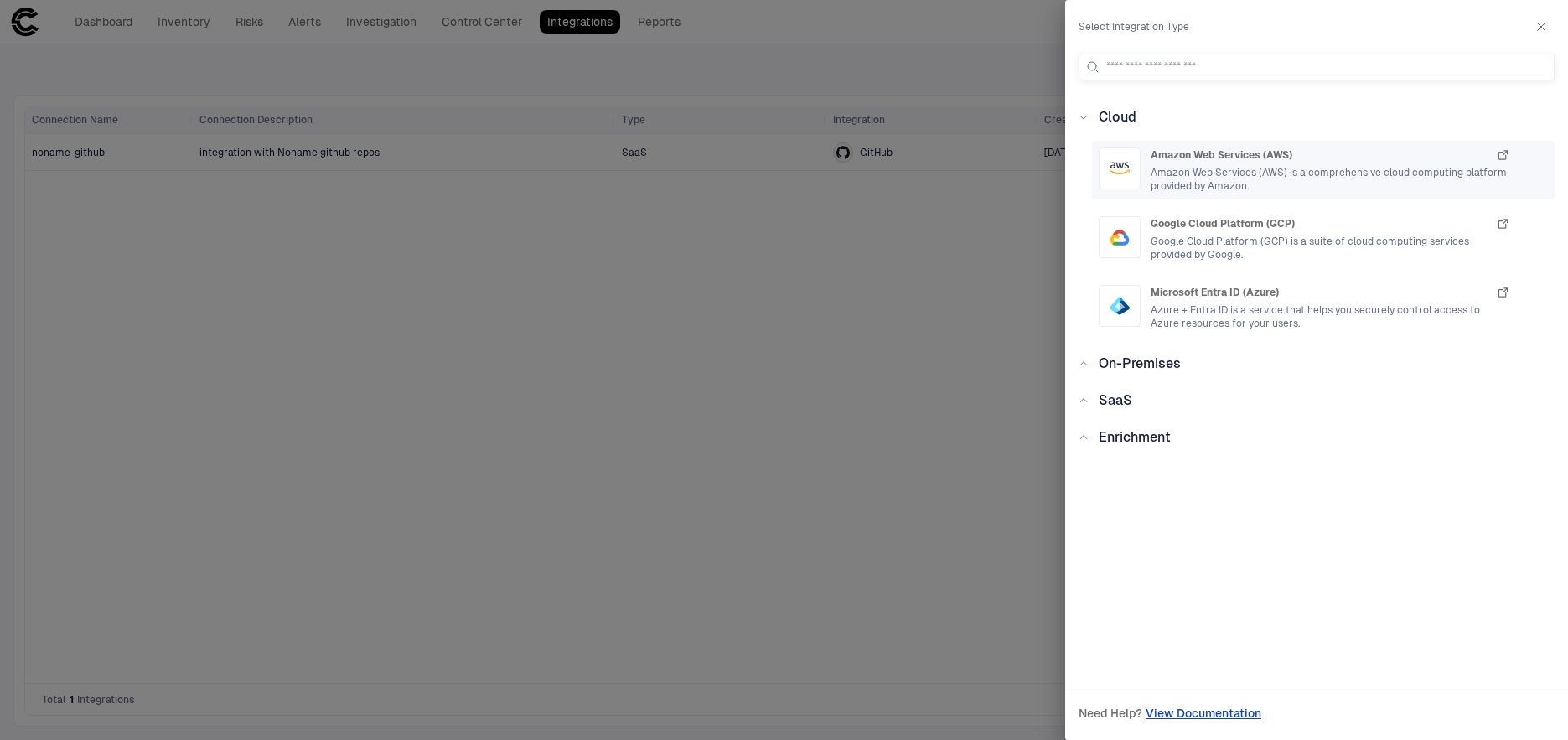
click at [1234, 172] on span "Amazon Web Services (AWS) is a comprehensive cloud computing platform provided …" at bounding box center [1331, 179] width 360 height 26
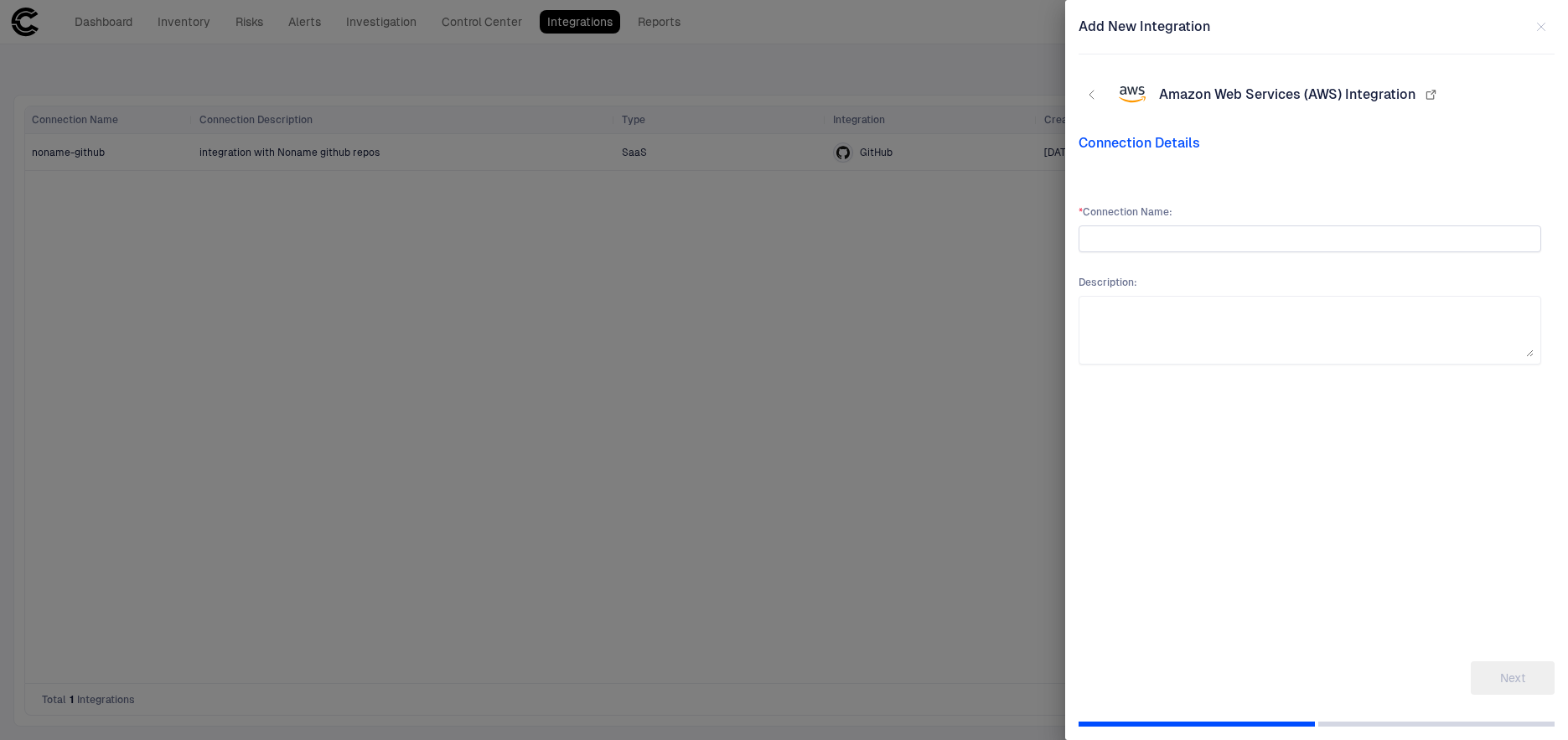
click at [1164, 233] on input "text" at bounding box center [1309, 238] width 447 height 25
type input "**********"
click at [1500, 671] on button "Next" at bounding box center [1512, 678] width 84 height 34
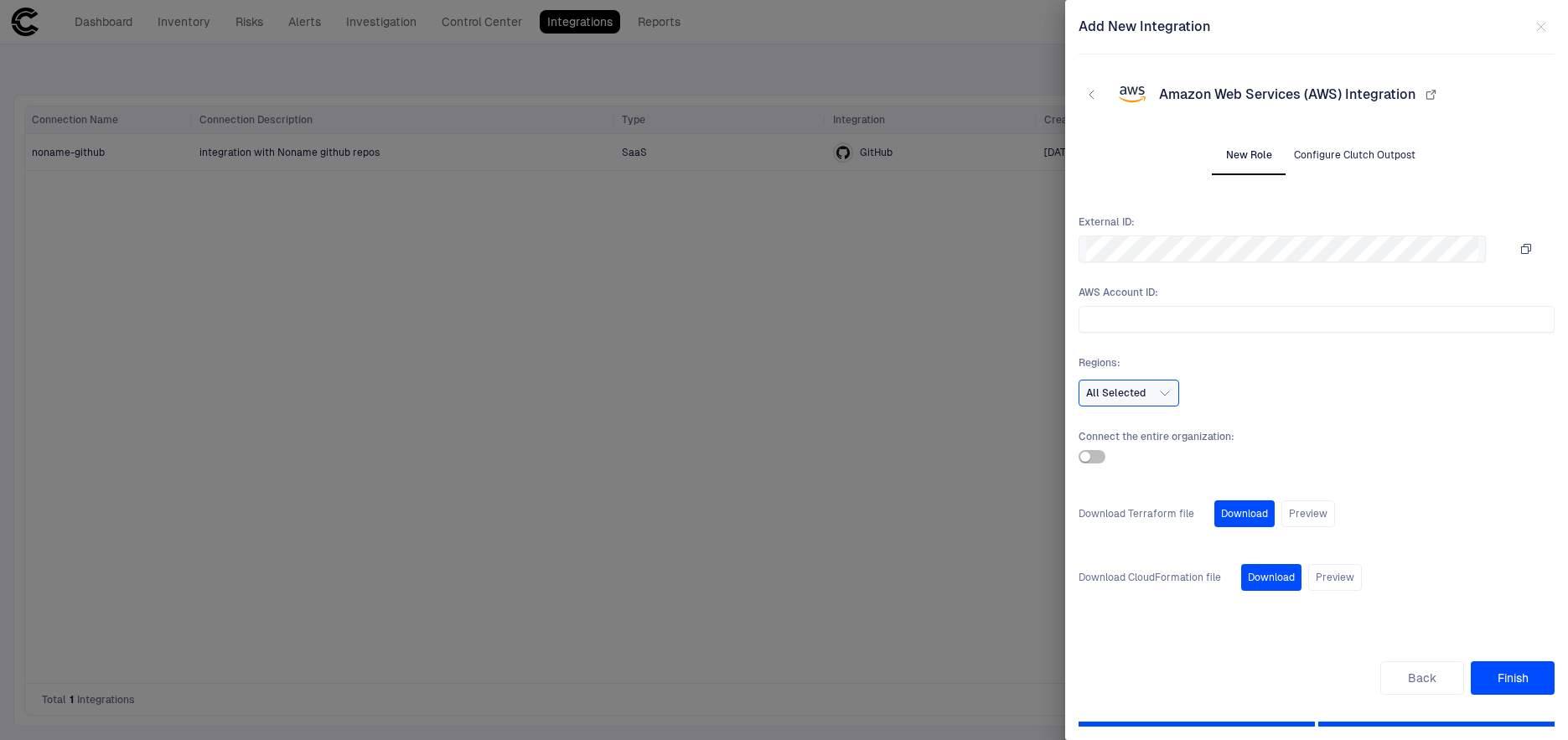
click at [1346, 158] on button "Configure Clutch Outpost" at bounding box center [1354, 154] width 135 height 40
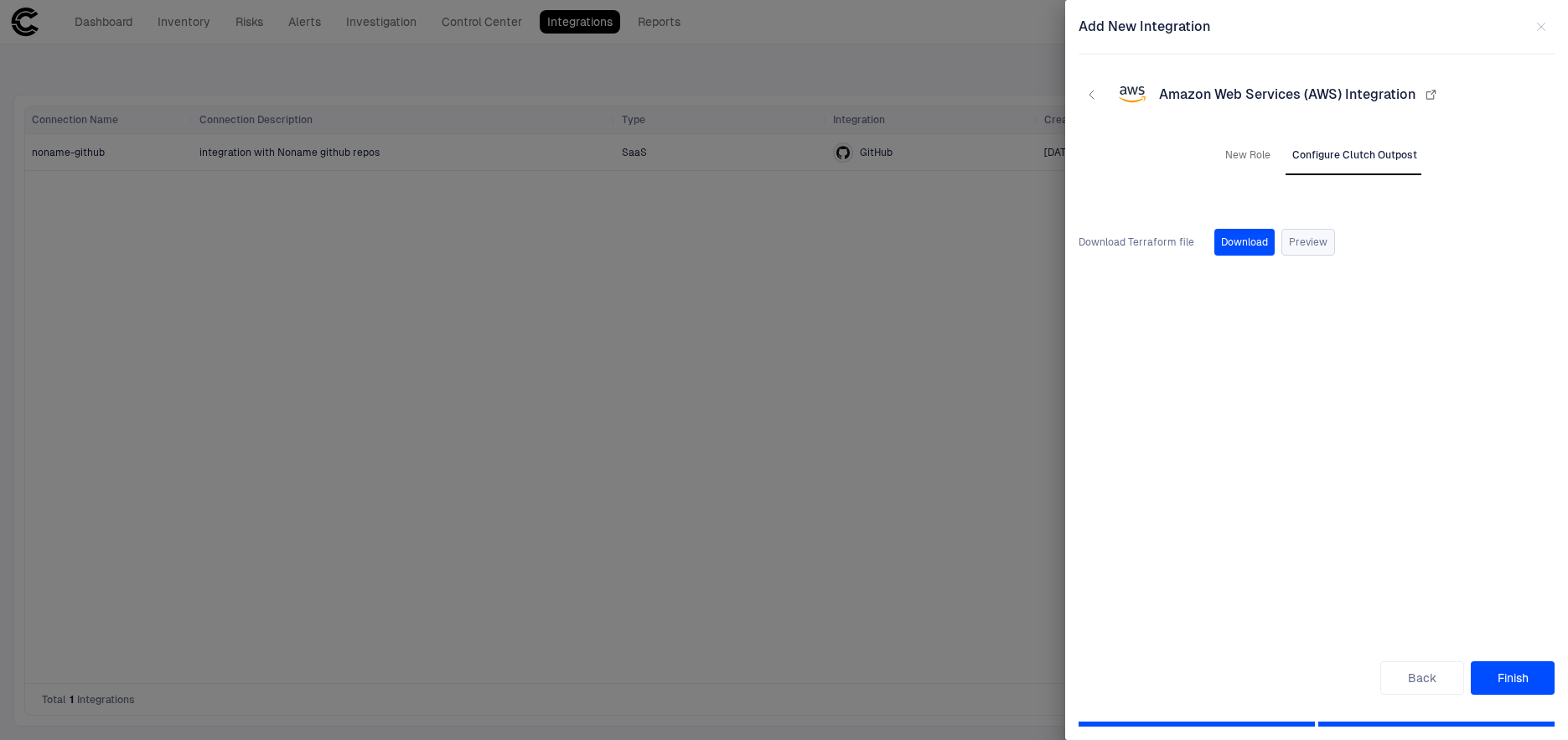
click at [1287, 248] on button "Preview" at bounding box center [1308, 242] width 54 height 26
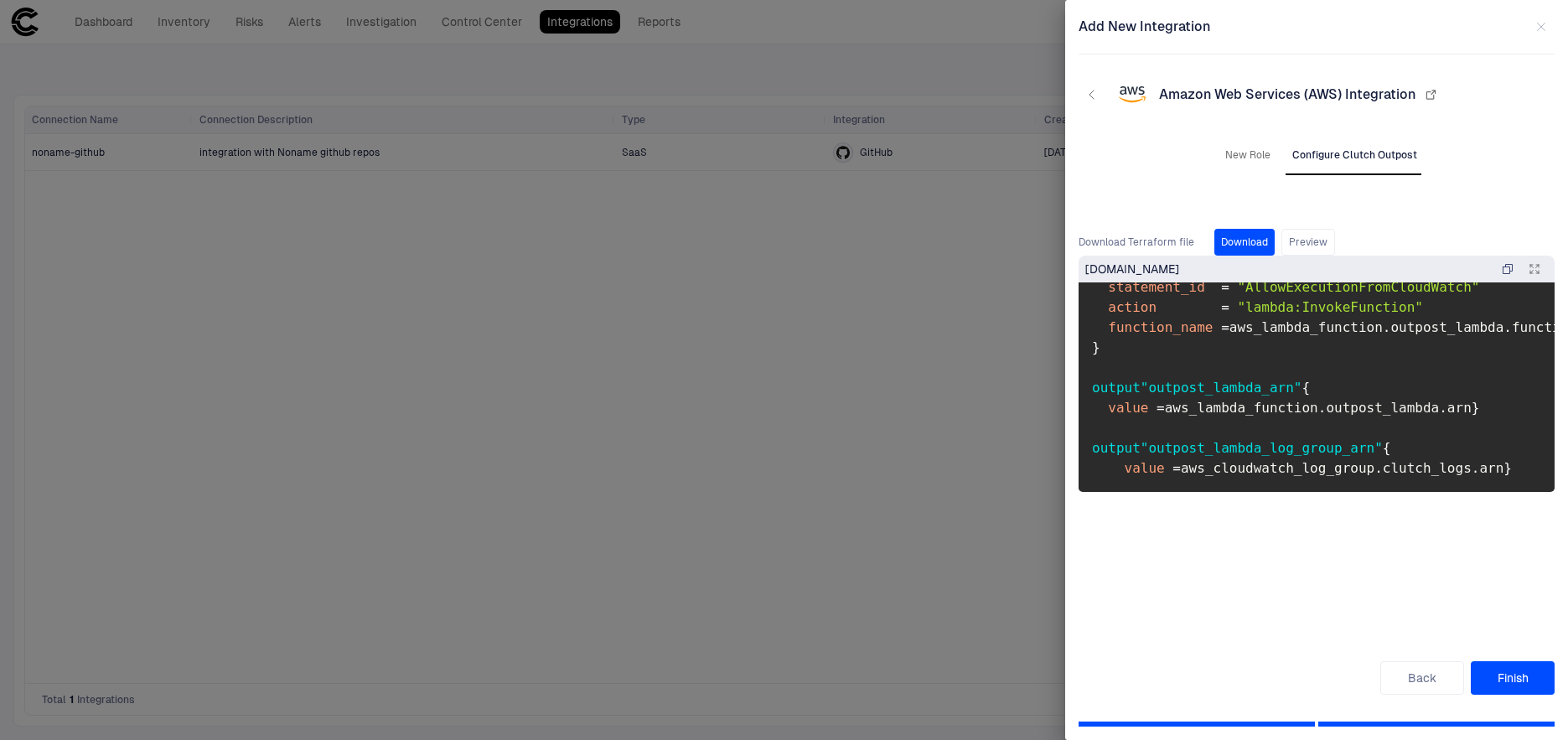
scroll to position [8363, 0]
click at [1241, 149] on button "New Role" at bounding box center [1248, 154] width 75 height 40
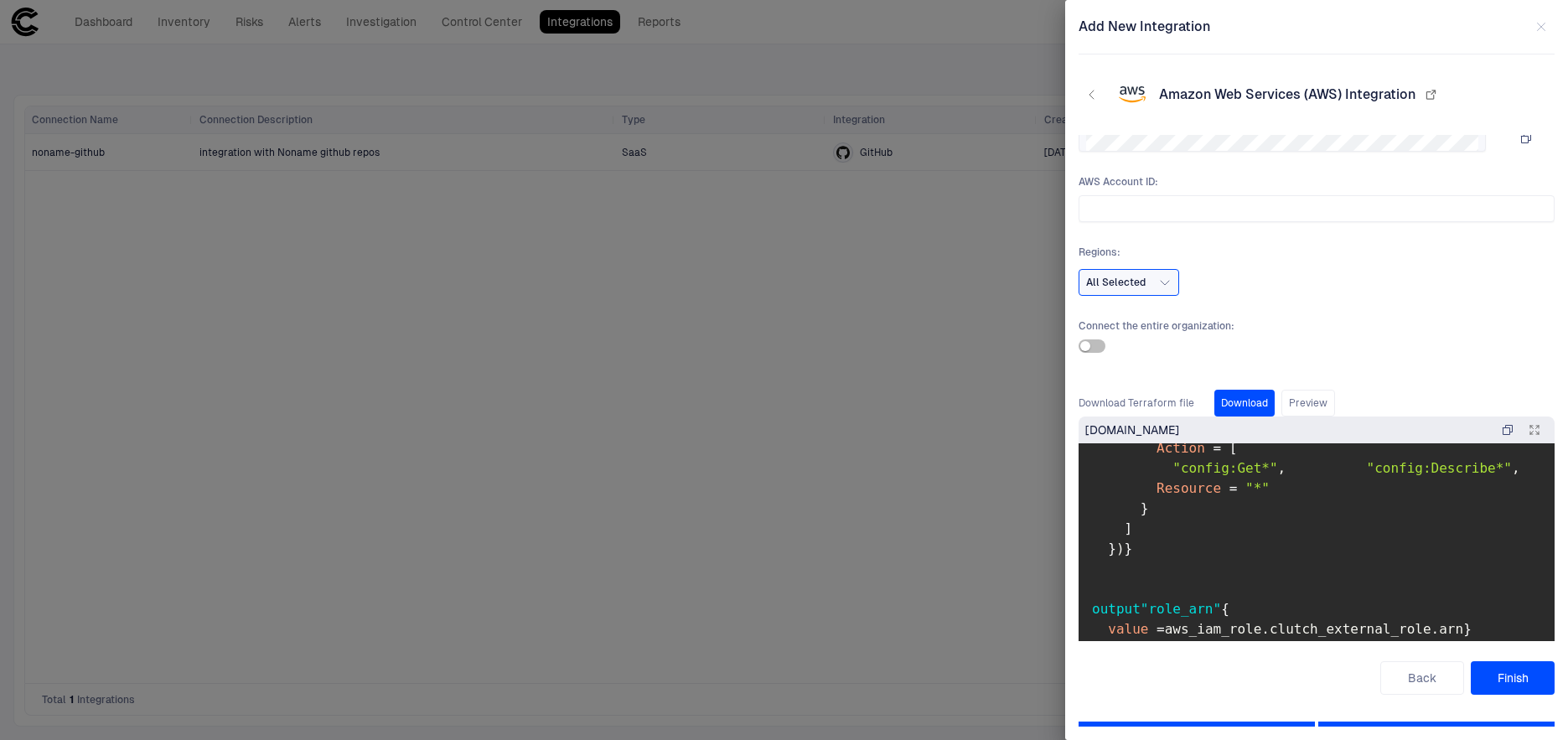
scroll to position [186, 0]
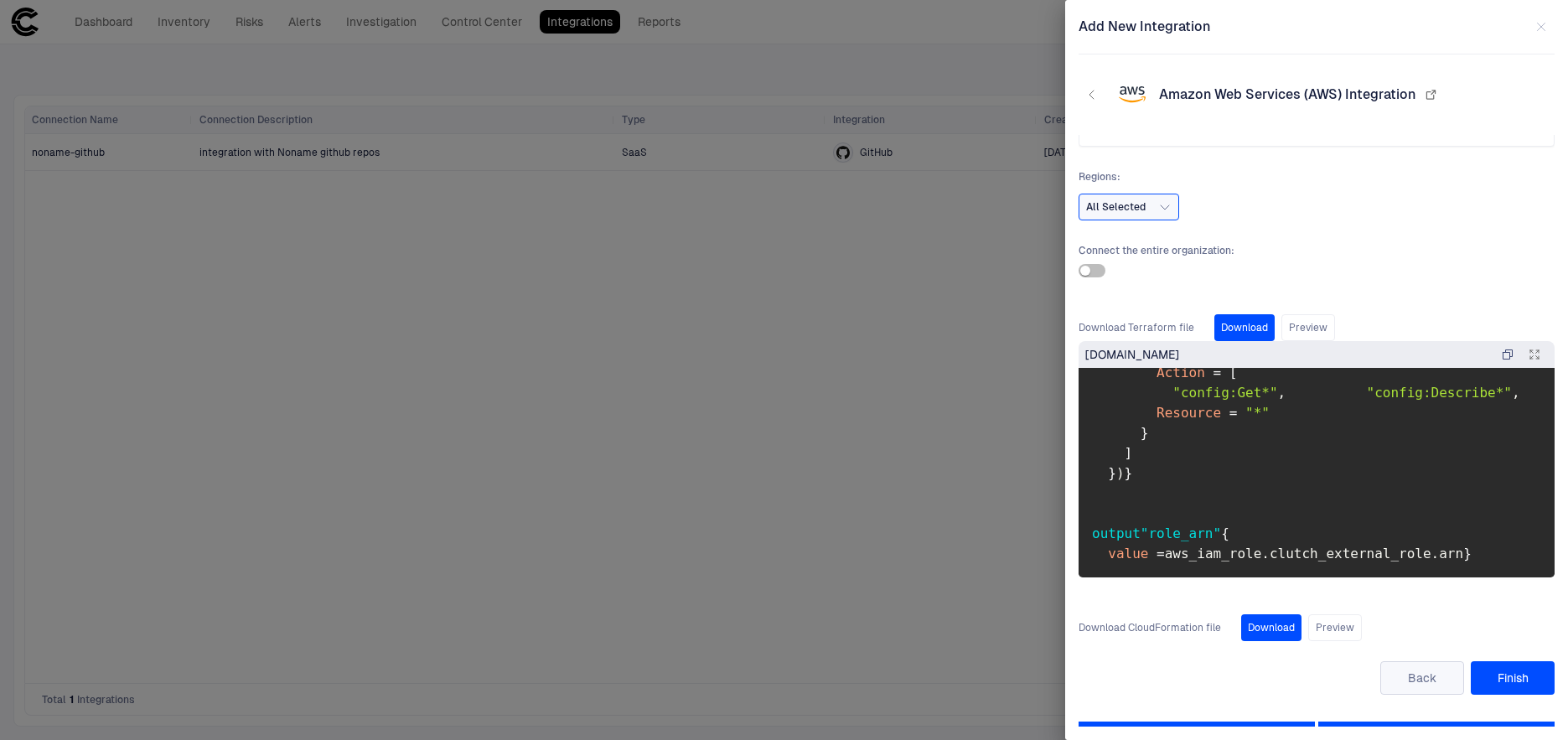
click at [1412, 673] on button "Back" at bounding box center [1422, 678] width 84 height 34
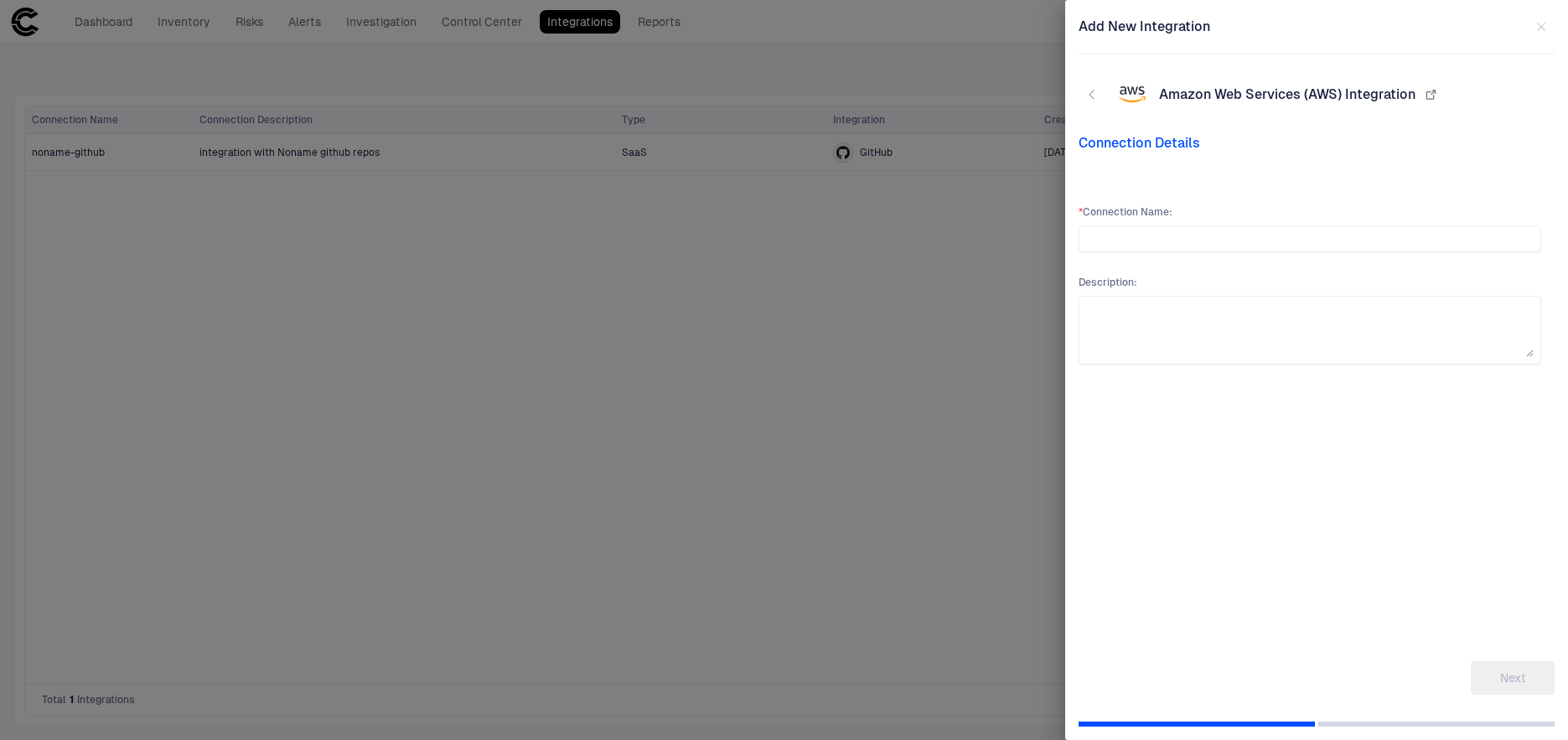
click at [1543, 26] on icon "button" at bounding box center [1541, 26] width 13 height 13
